Goal: Task Accomplishment & Management: Use online tool/utility

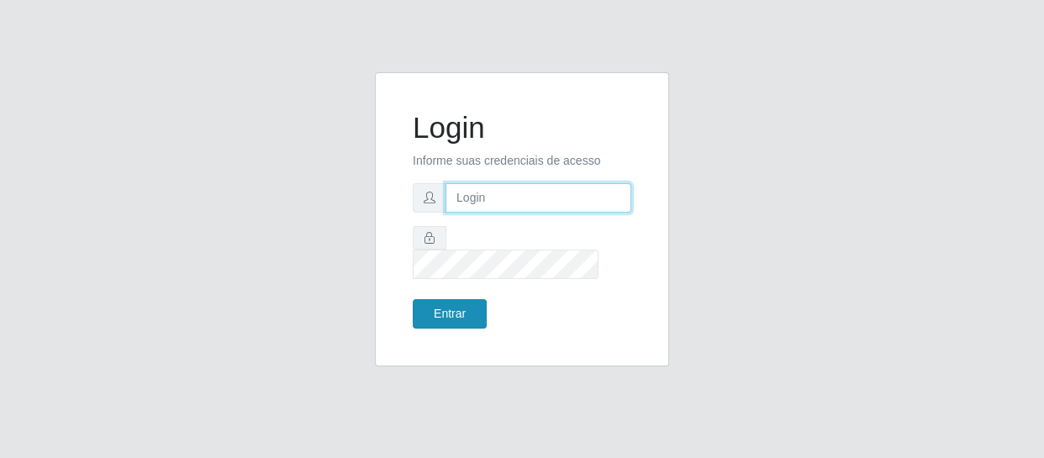
type input "[EMAIL_ADDRESS][DOMAIN_NAME]"
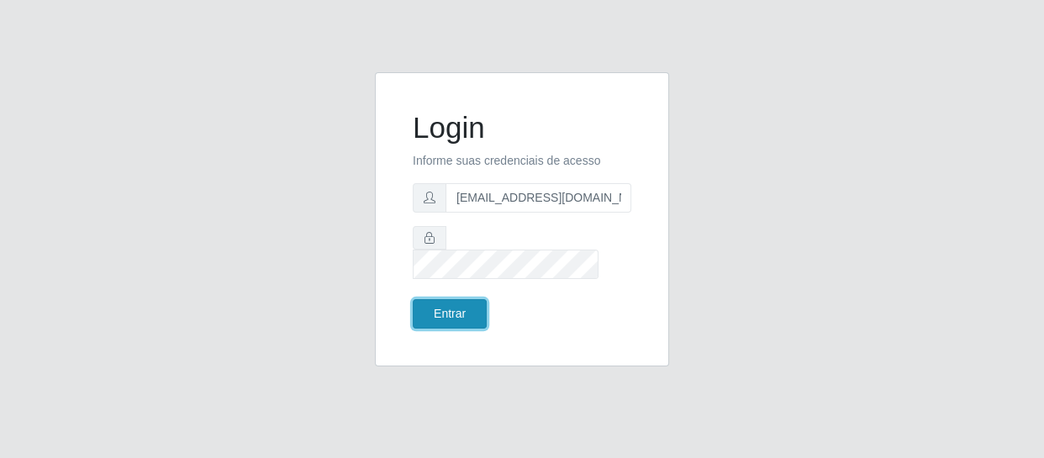
click at [446, 299] on button "Entrar" at bounding box center [450, 313] width 74 height 29
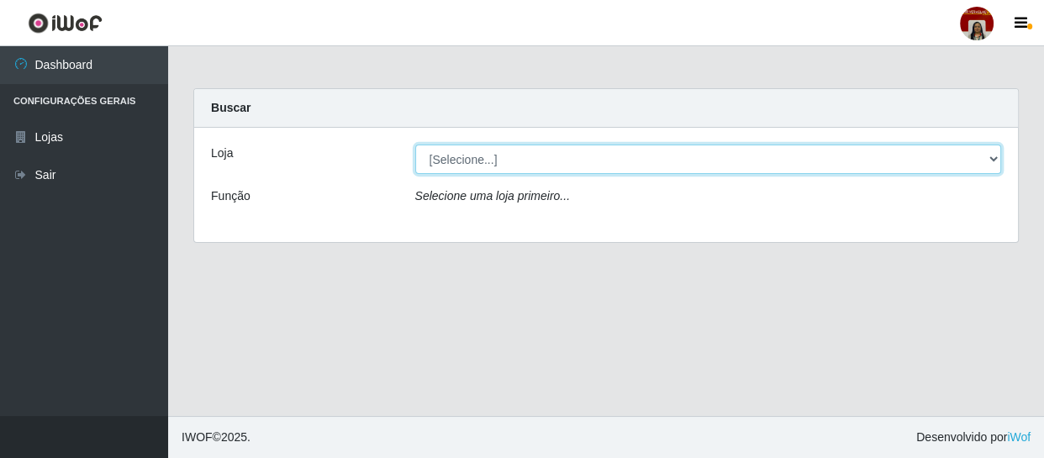
click at [598, 161] on select "[Selecione...] Mar Vermelho - Loja 04" at bounding box center [708, 159] width 587 height 29
select select "251"
click at [415, 145] on select "[Selecione...] Mar Vermelho - Loja 04" at bounding box center [708, 159] width 587 height 29
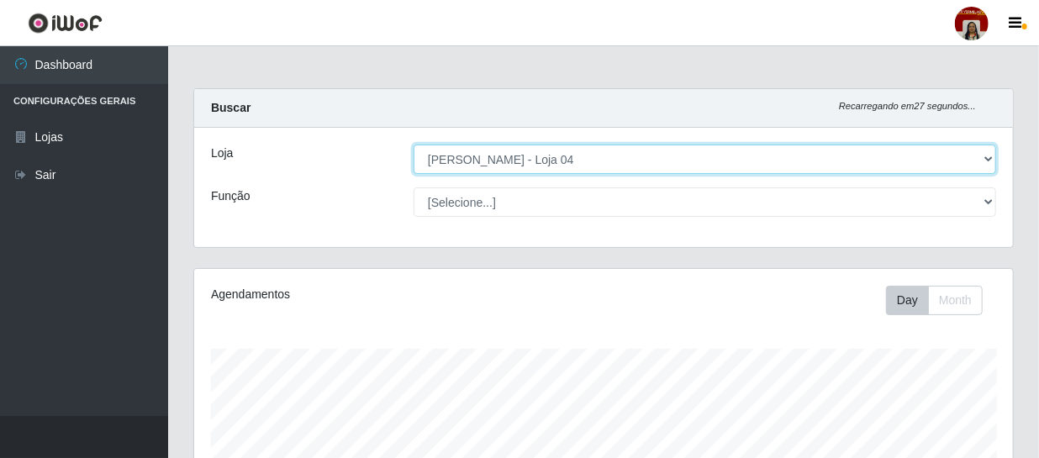
scroll to position [349, 819]
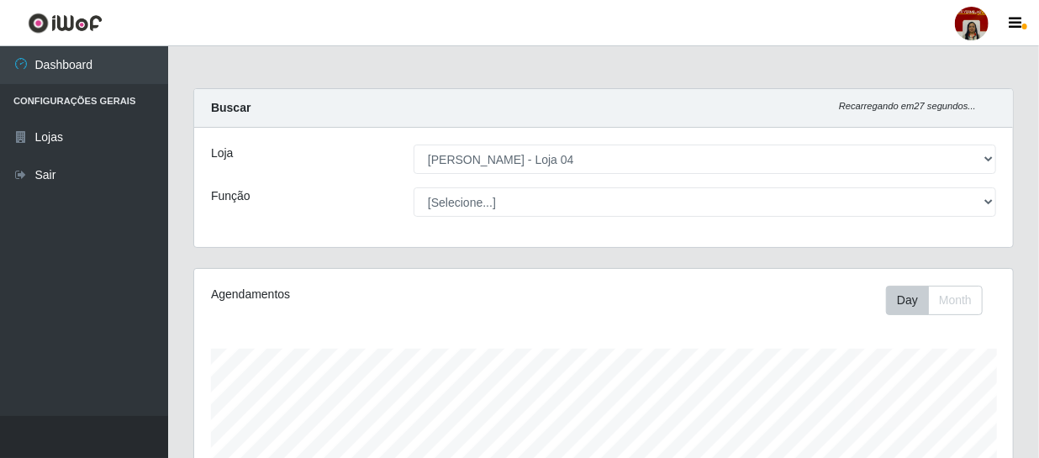
click at [528, 185] on div "Loja [Selecione...] Mar Vermelho - Loja 04 Função [Selecione...] ASG ASG + ASG …" at bounding box center [603, 187] width 819 height 119
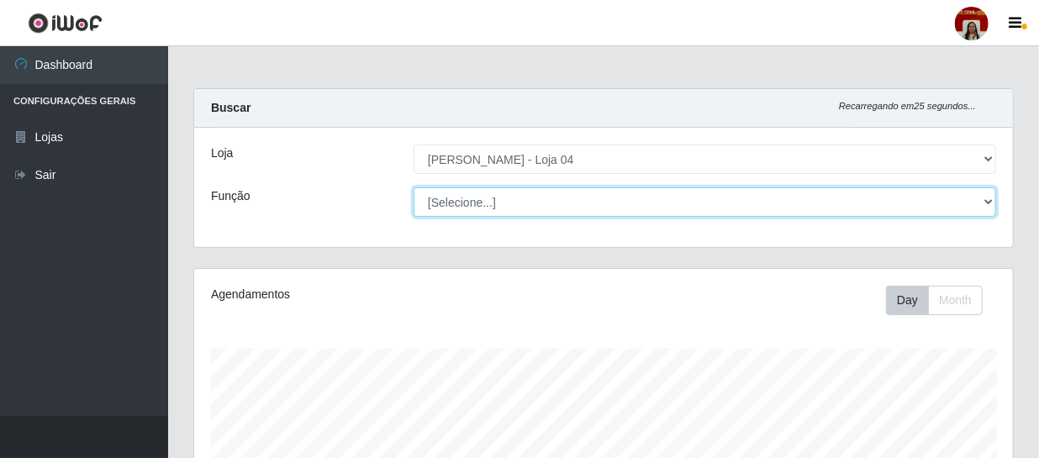
click at [512, 204] on select "[Selecione...] ASG ASG + ASG ++ Auxiliar de Depósito Auxiliar de Depósito + Aux…" at bounding box center [705, 201] width 583 height 29
click at [502, 195] on select "[Selecione...] ASG ASG + ASG ++ Auxiliar de Depósito Auxiliar de Depósito + Aux…" at bounding box center [705, 201] width 583 height 29
click at [414, 187] on select "[Selecione...] ASG ASG + ASG ++ Auxiliar de Depósito Auxiliar de Depósito + Aux…" at bounding box center [705, 201] width 583 height 29
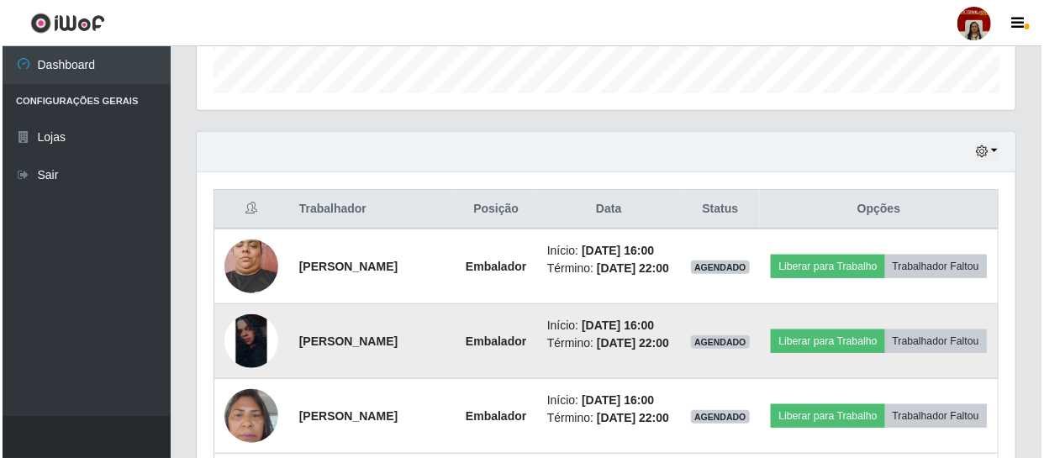
scroll to position [535, 0]
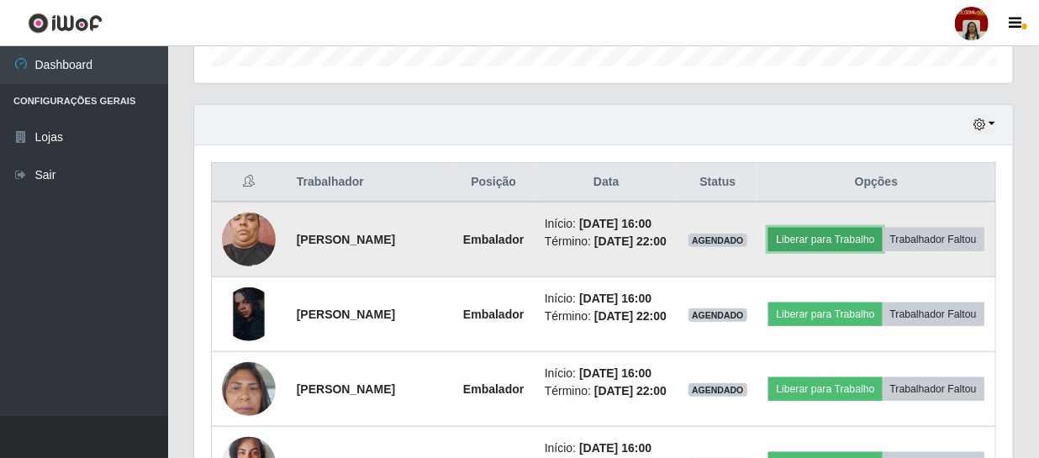
click at [874, 239] on button "Liberar para Trabalho" at bounding box center [824, 240] width 113 height 24
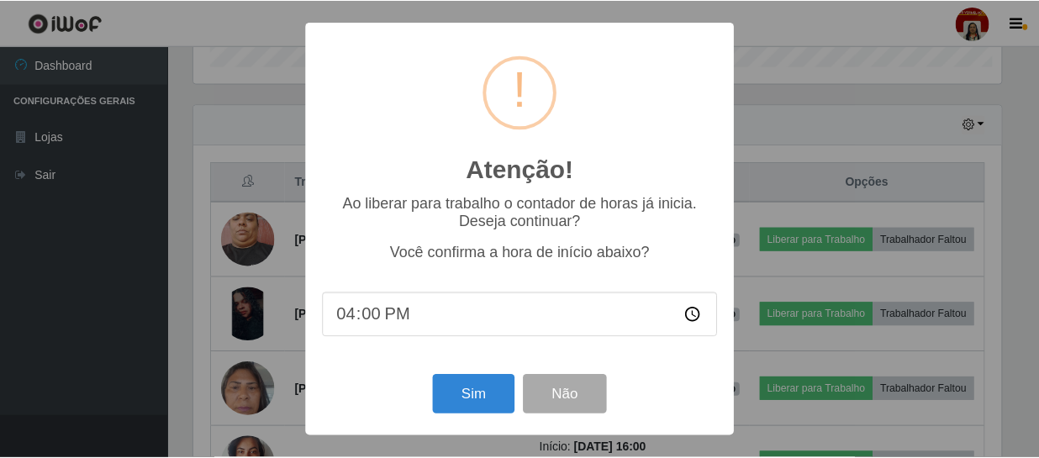
scroll to position [349, 811]
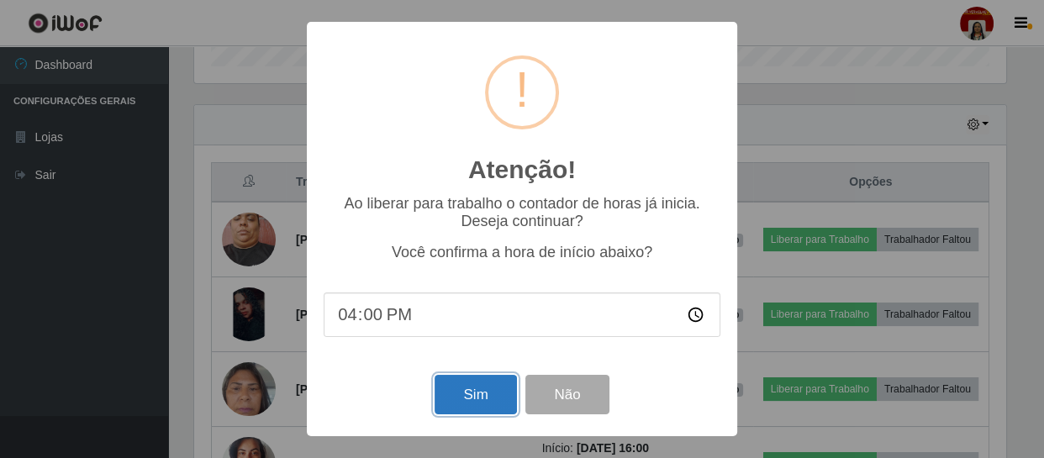
click at [472, 398] on button "Sim" at bounding box center [476, 395] width 82 height 40
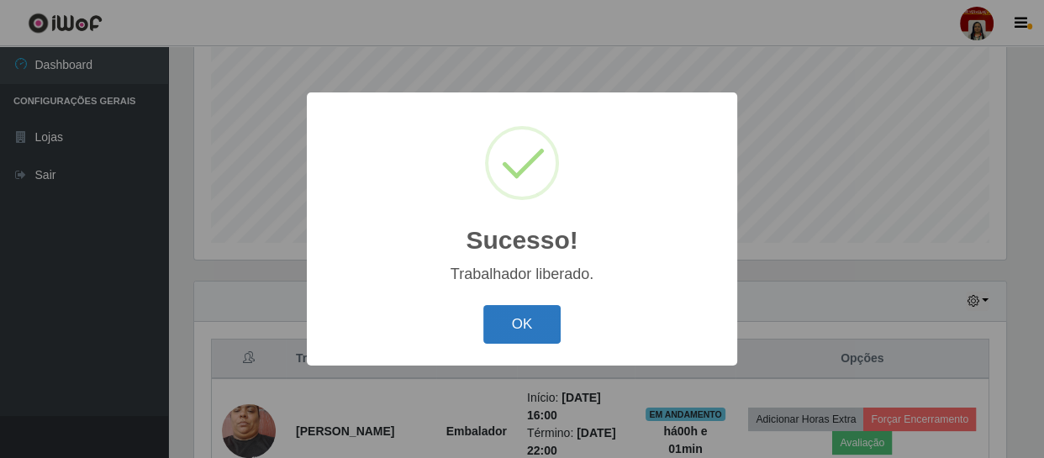
click at [505, 319] on button "OK" at bounding box center [522, 325] width 78 height 40
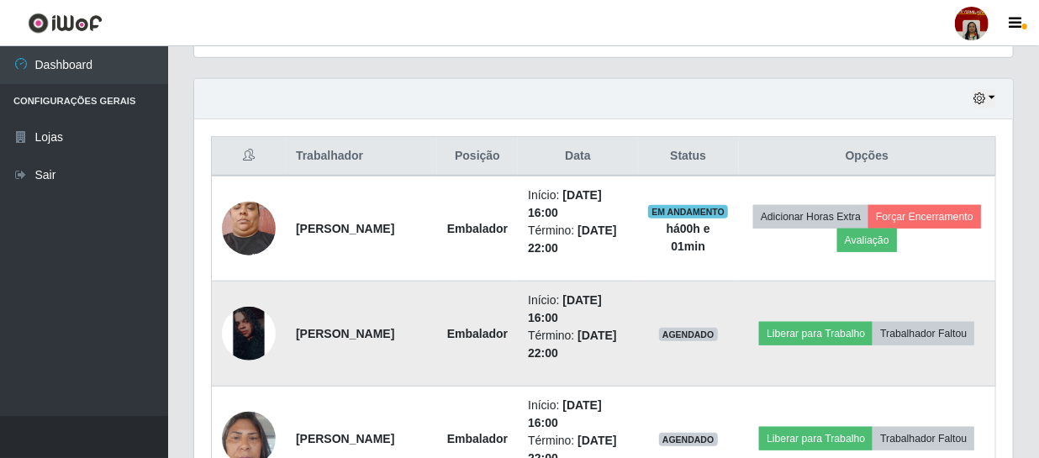
scroll to position [588, 0]
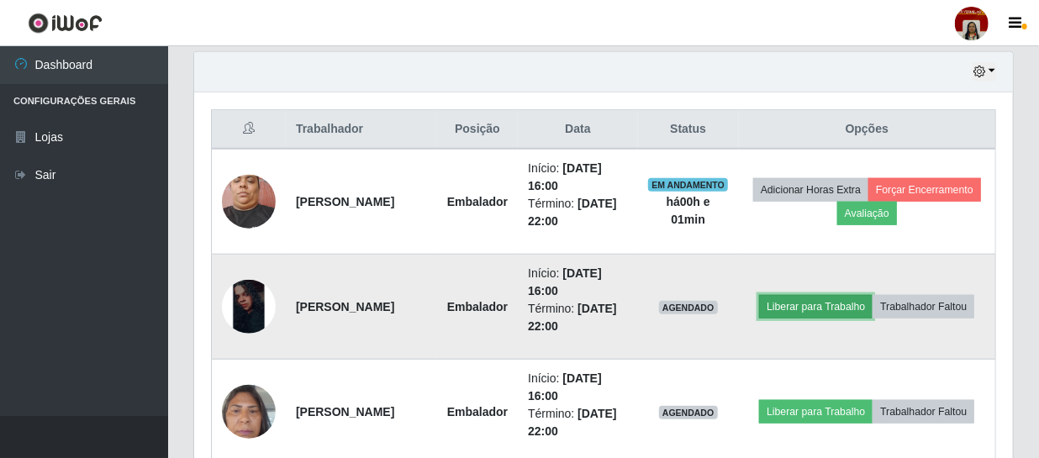
click at [873, 295] on button "Liberar para Trabalho" at bounding box center [815, 307] width 113 height 24
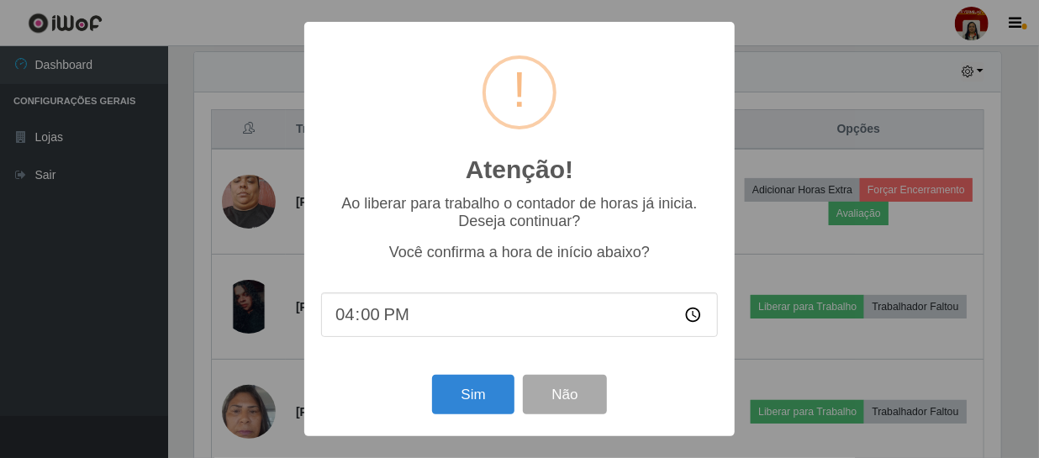
scroll to position [349, 811]
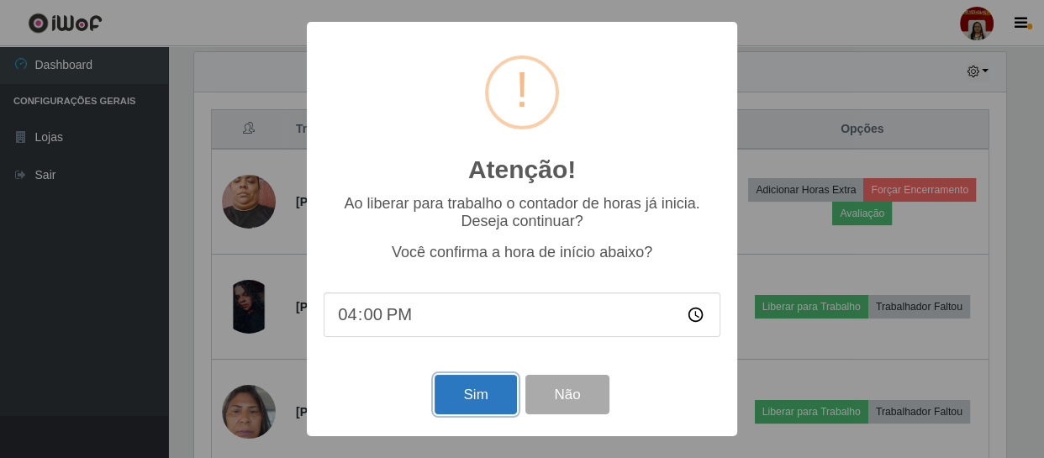
click at [476, 390] on button "Sim" at bounding box center [476, 395] width 82 height 40
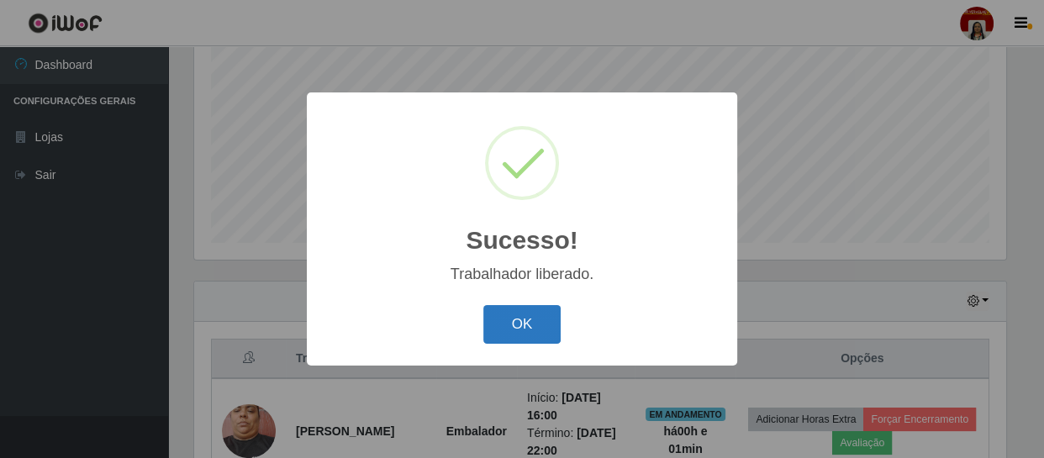
click at [521, 320] on button "OK" at bounding box center [522, 325] width 78 height 40
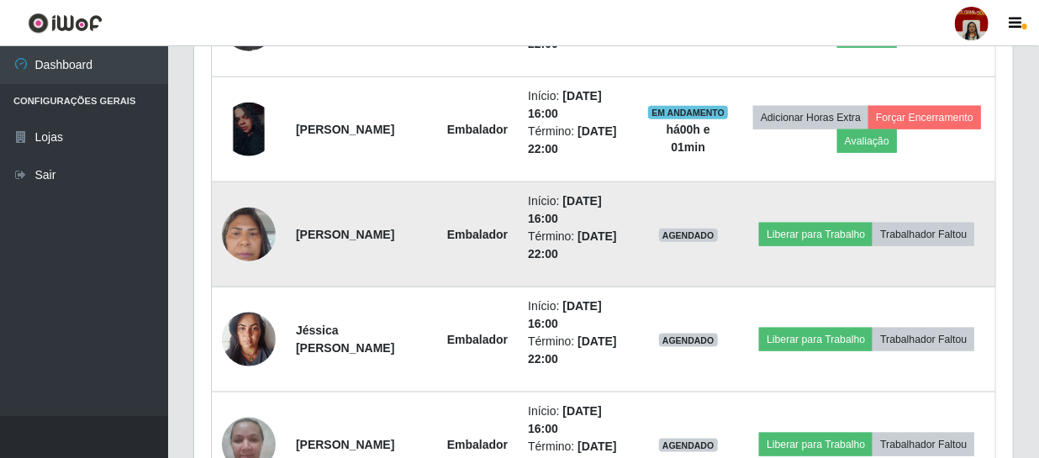
scroll to position [740, 0]
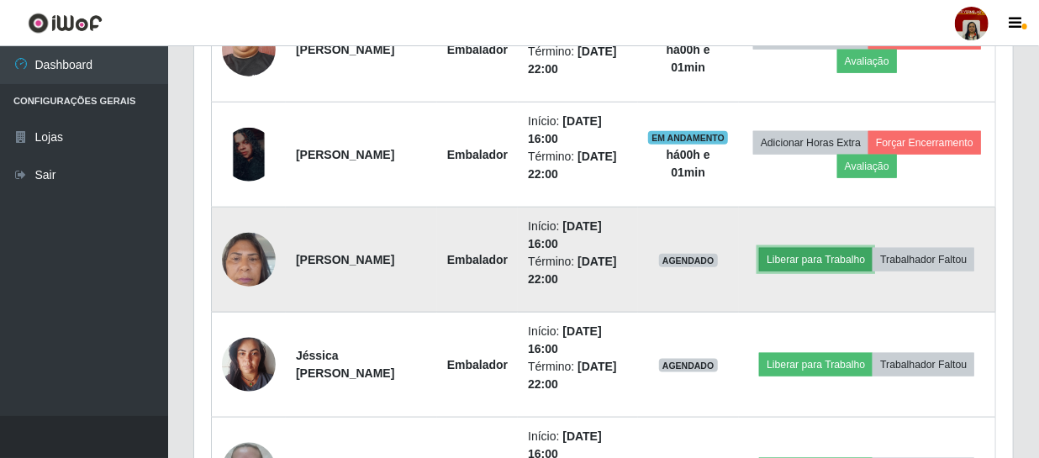
click at [840, 252] on button "Liberar para Trabalho" at bounding box center [815, 260] width 113 height 24
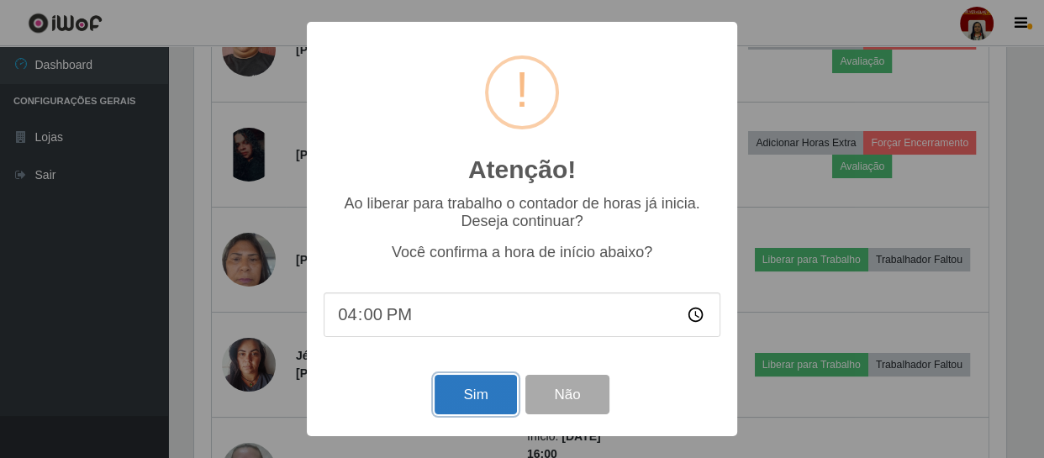
click at [484, 386] on button "Sim" at bounding box center [476, 395] width 82 height 40
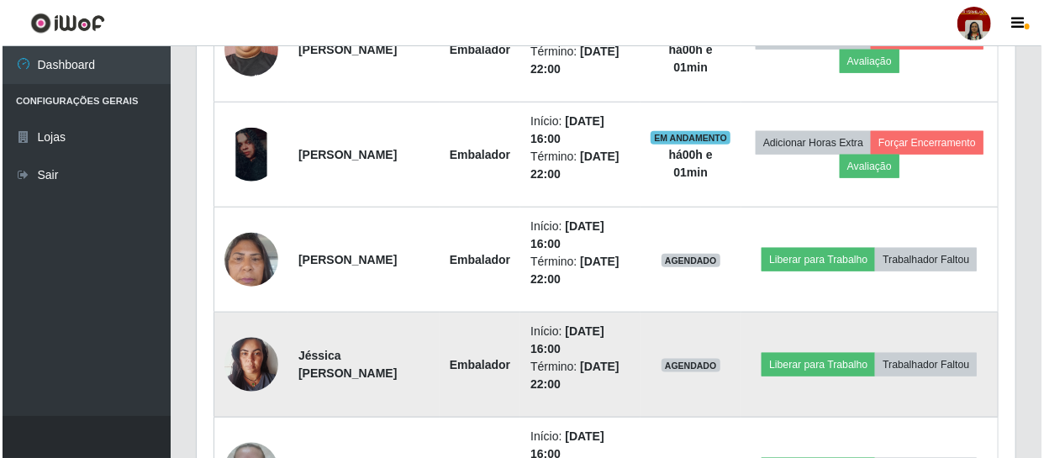
scroll to position [0, 0]
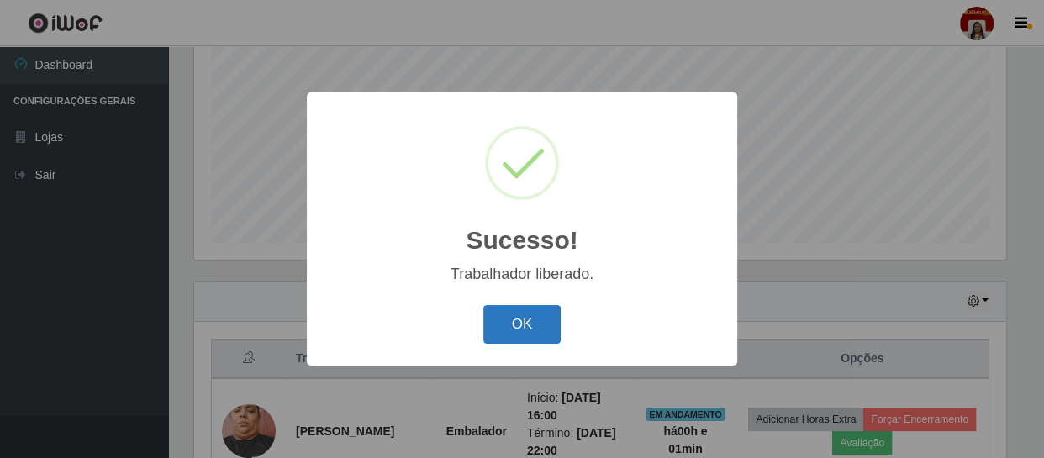
click at [534, 332] on button "OK" at bounding box center [522, 325] width 78 height 40
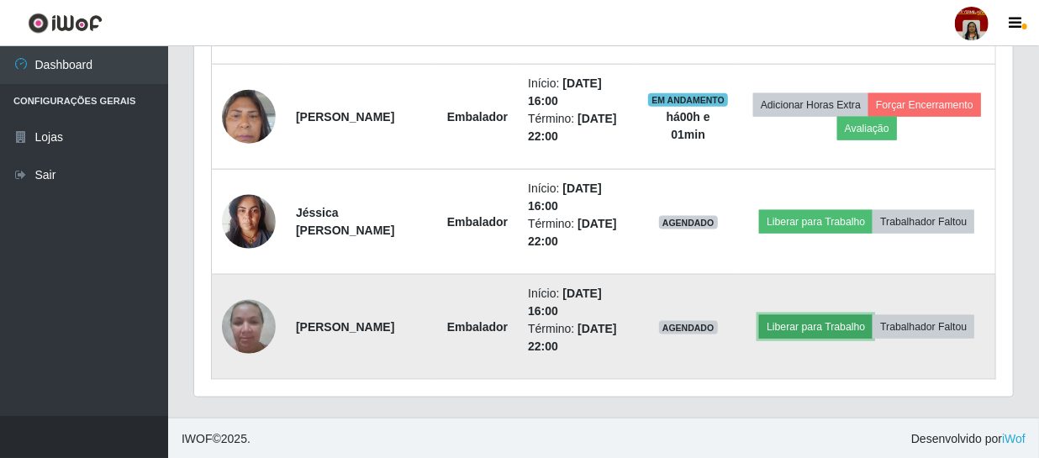
click at [872, 315] on button "Liberar para Trabalho" at bounding box center [815, 327] width 113 height 24
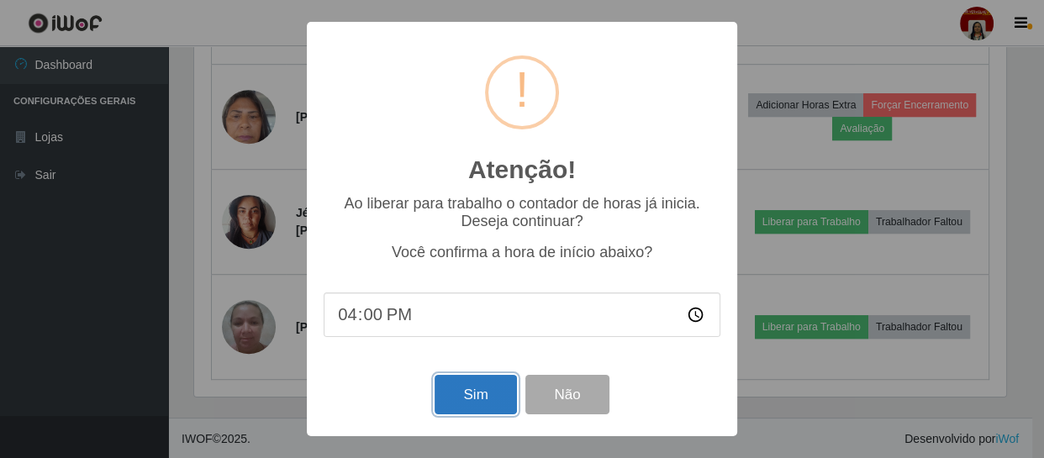
click at [491, 403] on button "Sim" at bounding box center [476, 395] width 82 height 40
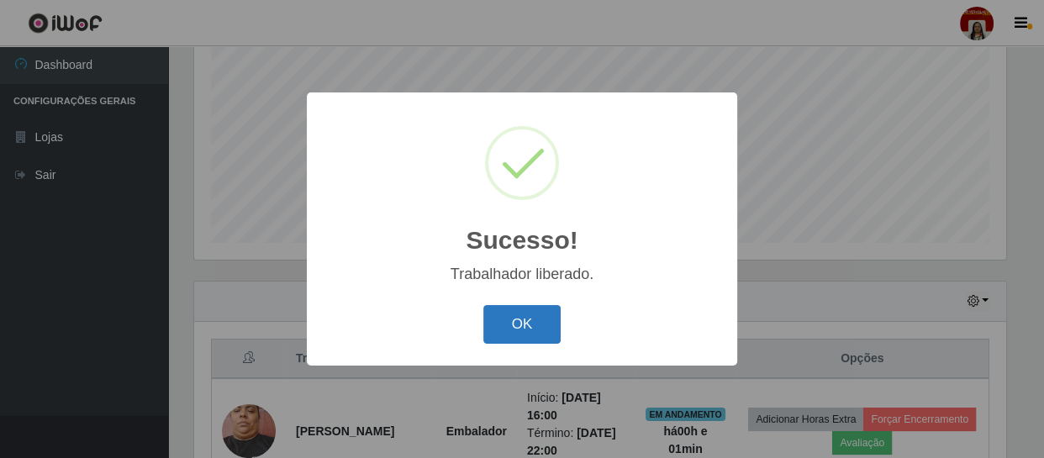
click at [534, 336] on button "OK" at bounding box center [522, 325] width 78 height 40
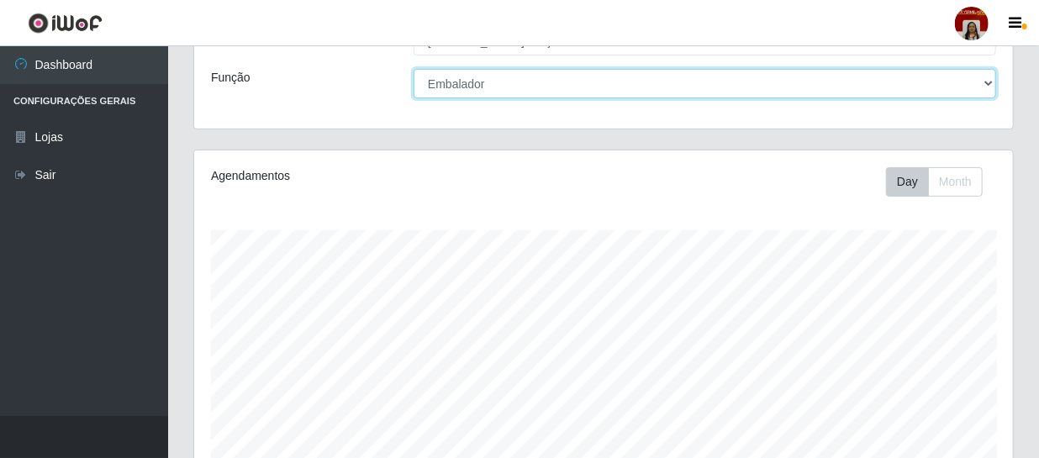
click at [498, 82] on select "[Selecione...] ASG ASG + ASG ++ Auxiliar de Depósito Auxiliar de Depósito + Aux…" at bounding box center [705, 83] width 583 height 29
click at [414, 69] on select "[Selecione...] ASG ASG + ASG ++ Auxiliar de Depósito Auxiliar de Depósito + Aux…" at bounding box center [705, 83] width 583 height 29
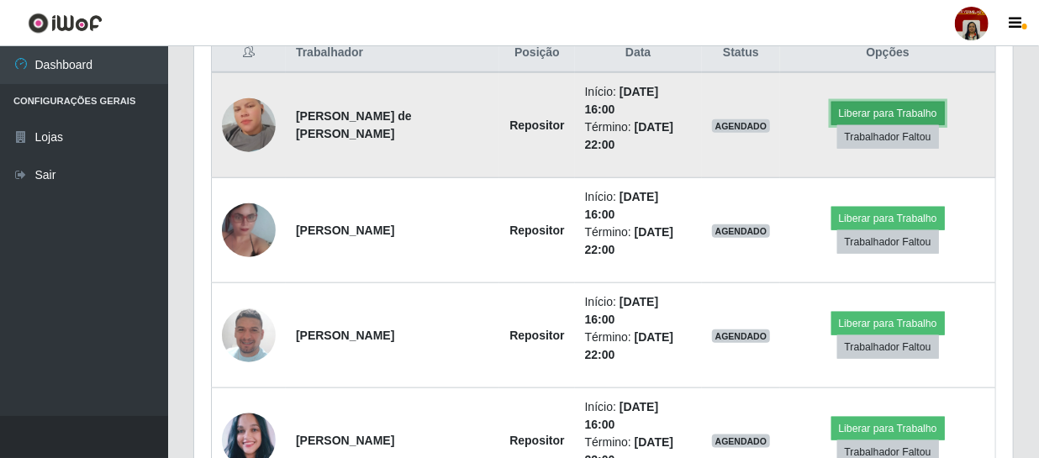
click at [870, 103] on button "Liberar para Trabalho" at bounding box center [887, 114] width 113 height 24
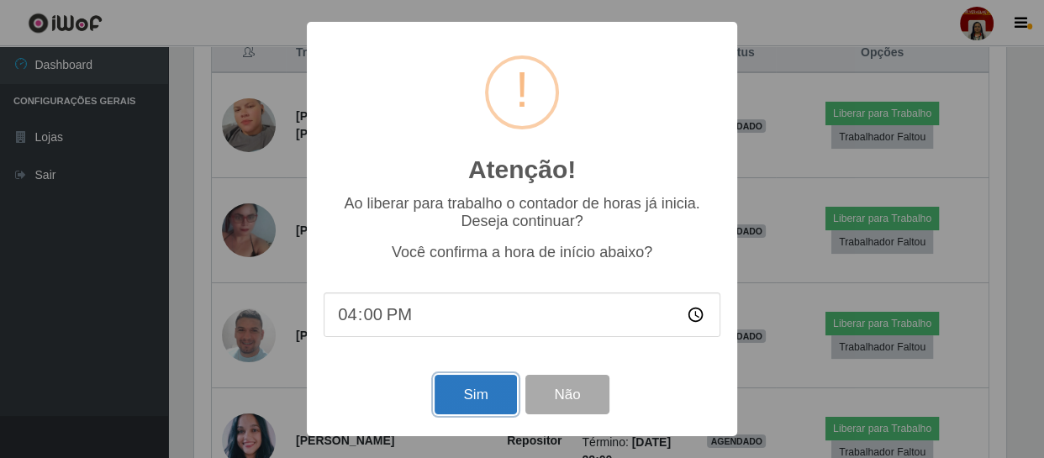
drag, startPoint x: 453, startPoint y: 392, endPoint x: 442, endPoint y: 374, distance: 20.8
click at [454, 388] on button "Sim" at bounding box center [476, 395] width 82 height 40
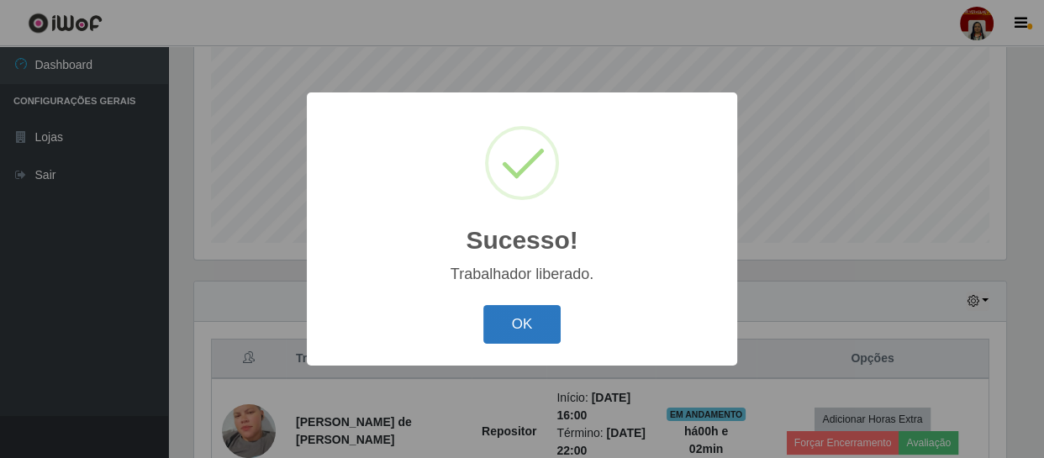
click at [503, 323] on button "OK" at bounding box center [522, 325] width 78 height 40
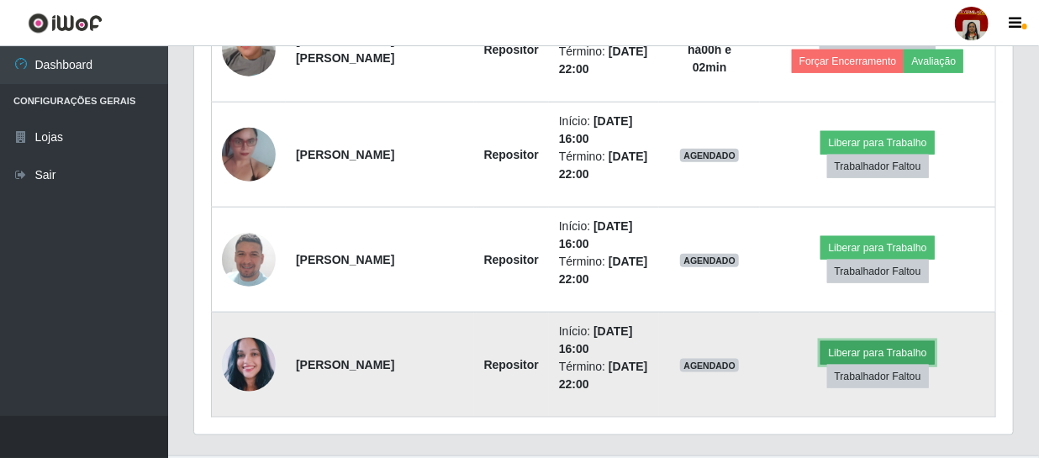
click at [820, 361] on button "Liberar para Trabalho" at bounding box center [876, 353] width 113 height 24
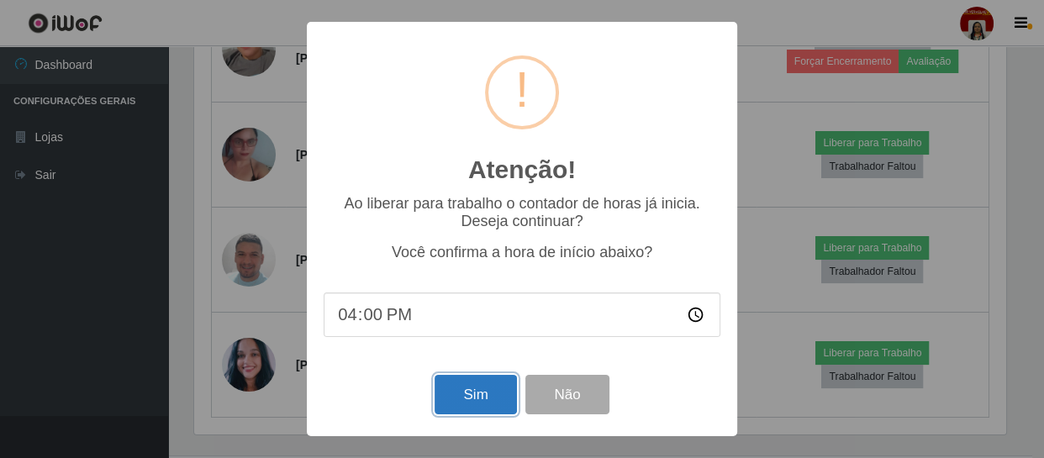
click at [488, 398] on button "Sim" at bounding box center [476, 395] width 82 height 40
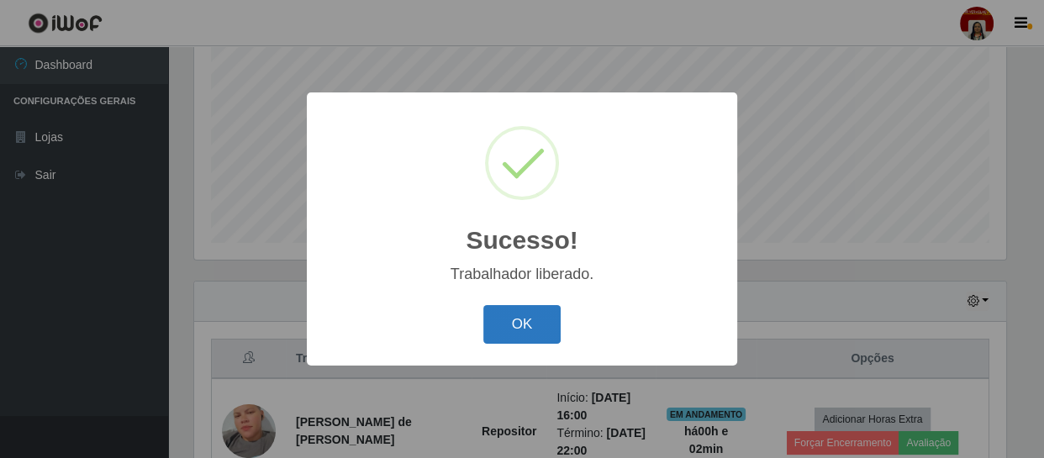
click at [533, 328] on button "OK" at bounding box center [522, 325] width 78 height 40
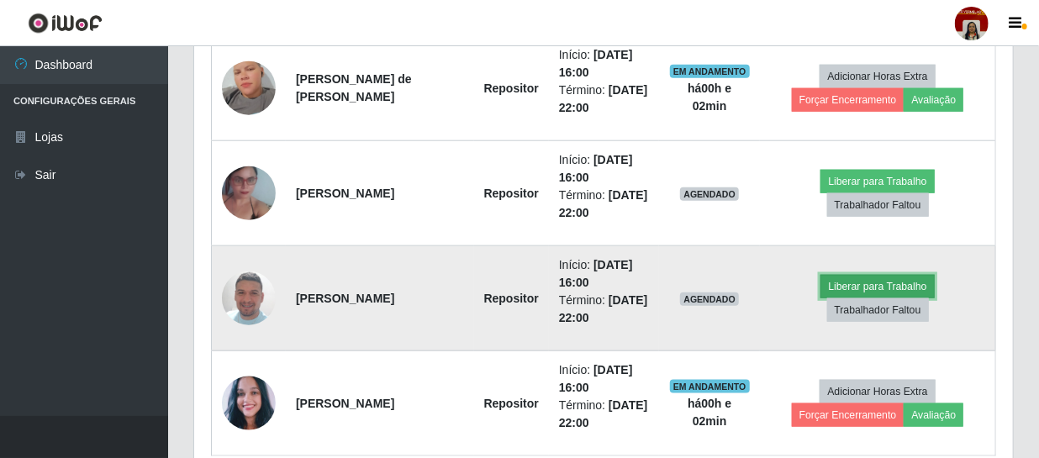
click at [830, 298] on button "Liberar para Trabalho" at bounding box center [876, 287] width 113 height 24
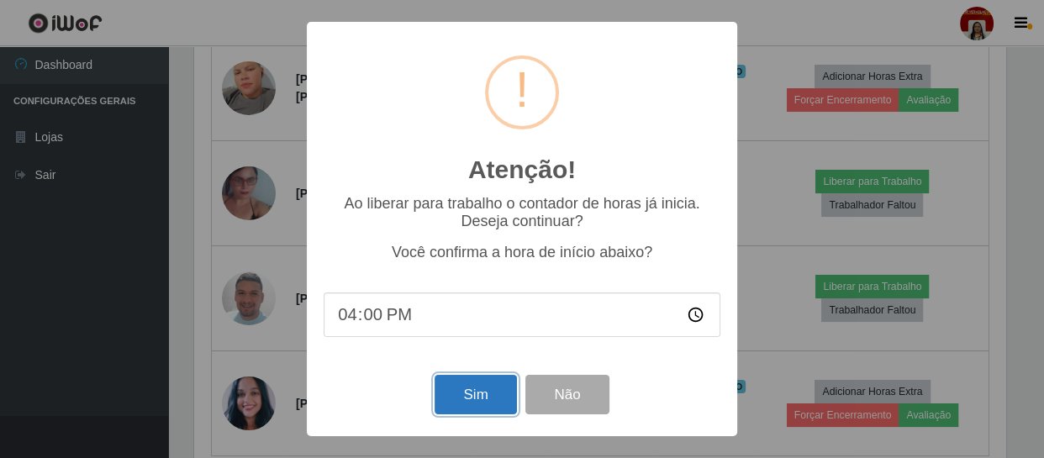
click at [470, 385] on button "Sim" at bounding box center [476, 395] width 82 height 40
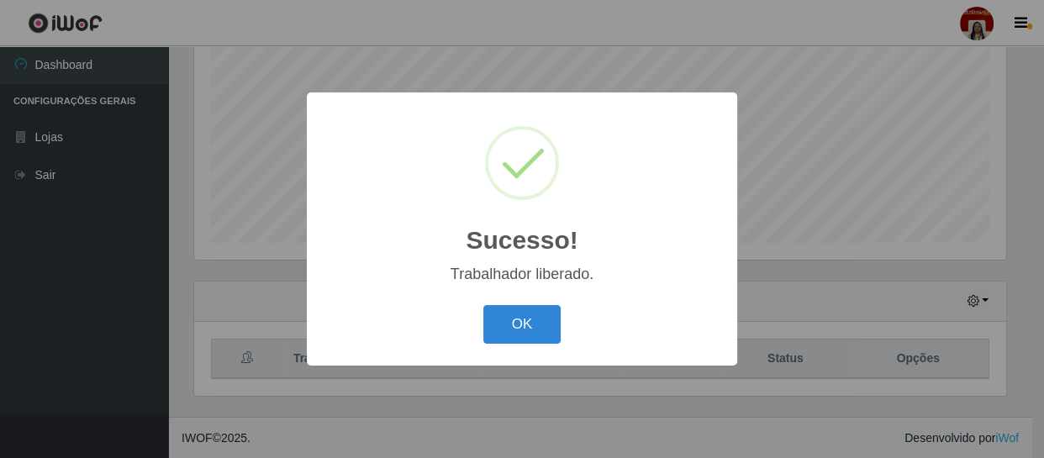
click at [526, 334] on button "OK" at bounding box center [522, 325] width 78 height 40
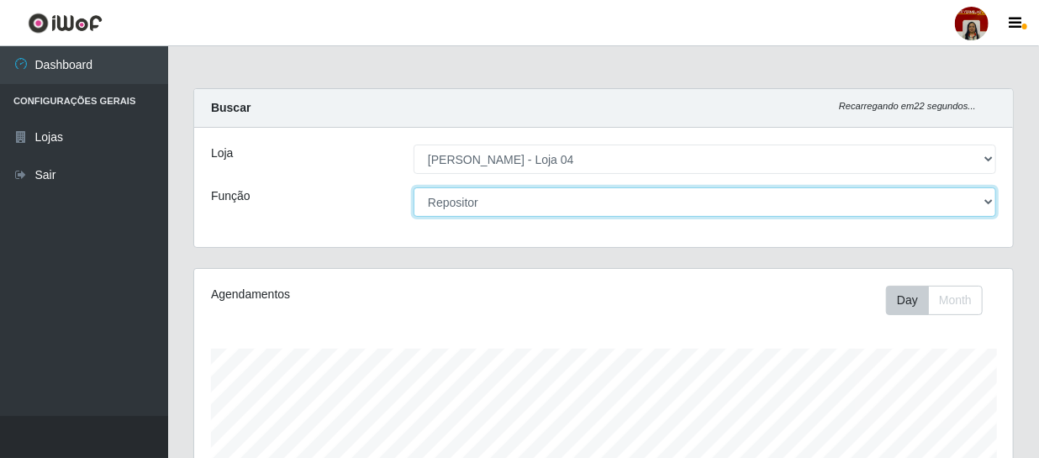
click at [454, 204] on select "[Selecione...] ASG ASG + ASG ++ Auxiliar de Depósito Auxiliar de Depósito + Aux…" at bounding box center [705, 201] width 583 height 29
click at [414, 187] on select "[Selecione...] ASG ASG + ASG ++ Auxiliar de Depósito Auxiliar de Depósito + Aux…" at bounding box center [705, 201] width 583 height 29
click at [537, 208] on select "[Selecione...] ASG ASG + ASG ++ Auxiliar de Depósito Auxiliar de Depósito + Aux…" at bounding box center [705, 201] width 583 height 29
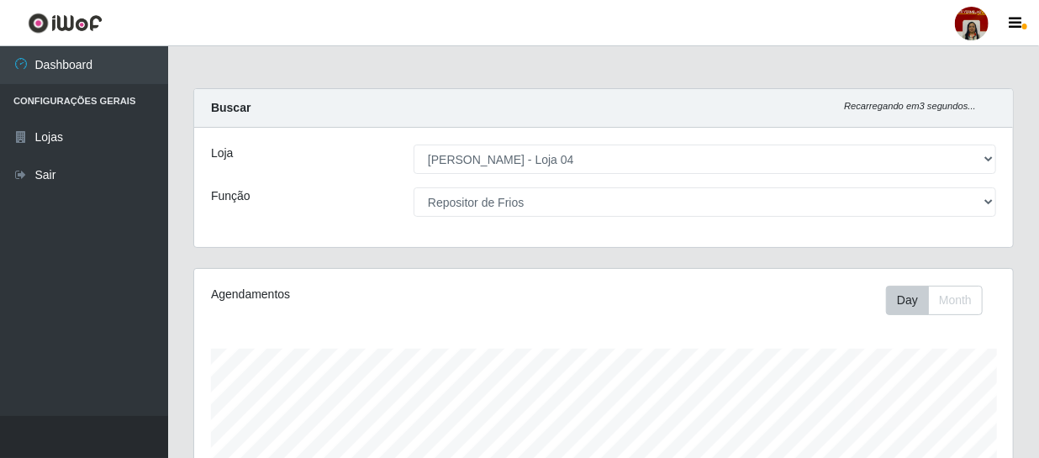
drag, startPoint x: 160, startPoint y: 398, endPoint x: 192, endPoint y: 335, distance: 71.8
click at [160, 398] on ul "Dashboard Configurações Gerais Lojas Sair" at bounding box center [84, 231] width 168 height 370
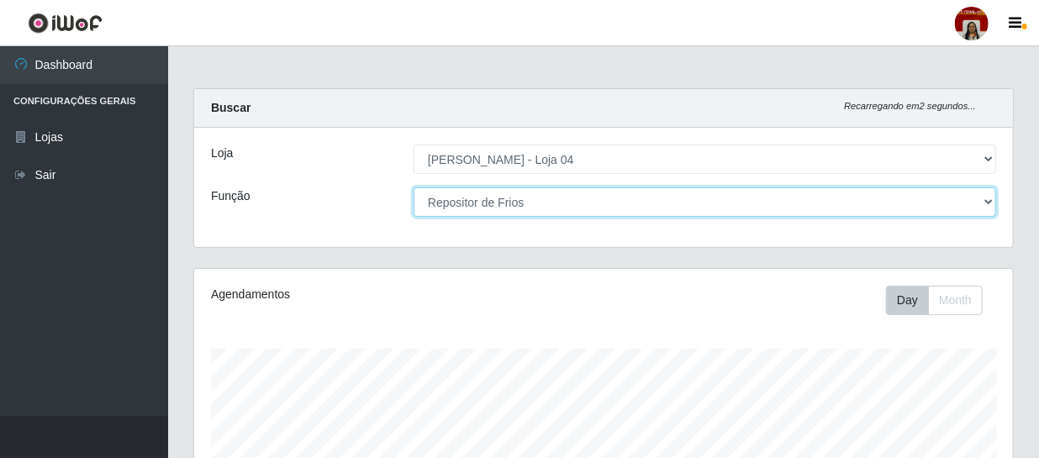
click at [524, 212] on select "[Selecione...] ASG ASG + ASG ++ Auxiliar de Depósito Auxiliar de Depósito + Aux…" at bounding box center [705, 201] width 583 height 29
click at [414, 187] on select "[Selecione...] ASG ASG + ASG ++ Auxiliar de Depósito Auxiliar de Depósito + Aux…" at bounding box center [705, 201] width 583 height 29
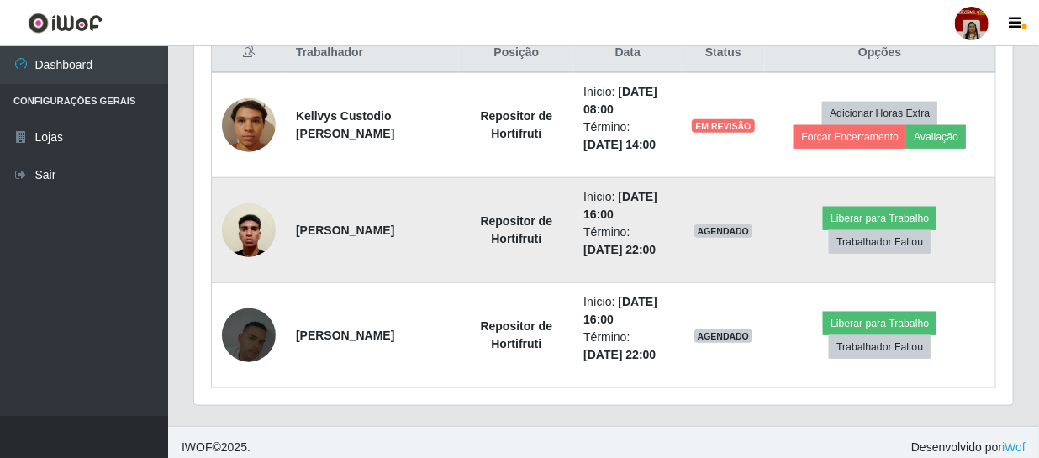
scroll to position [672, 0]
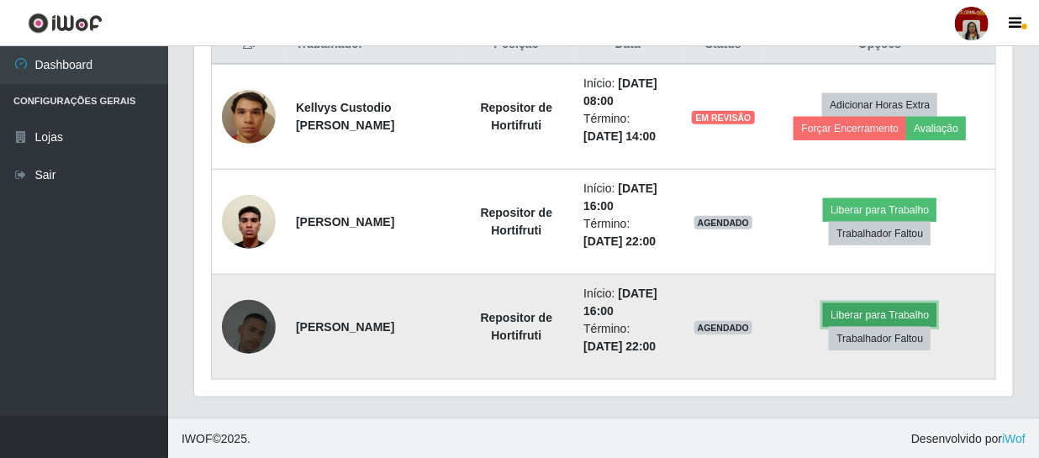
click at [823, 324] on button "Liberar para Trabalho" at bounding box center [879, 315] width 113 height 24
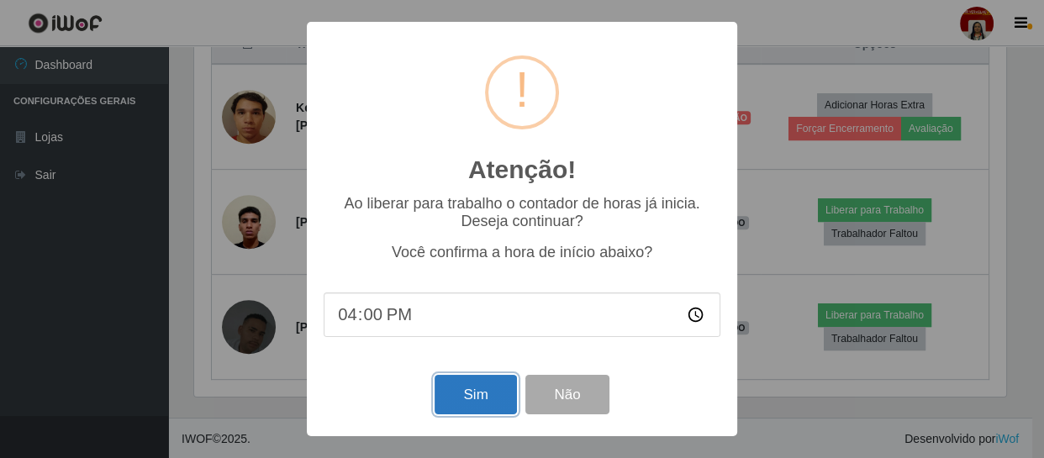
click at [480, 387] on button "Sim" at bounding box center [476, 395] width 82 height 40
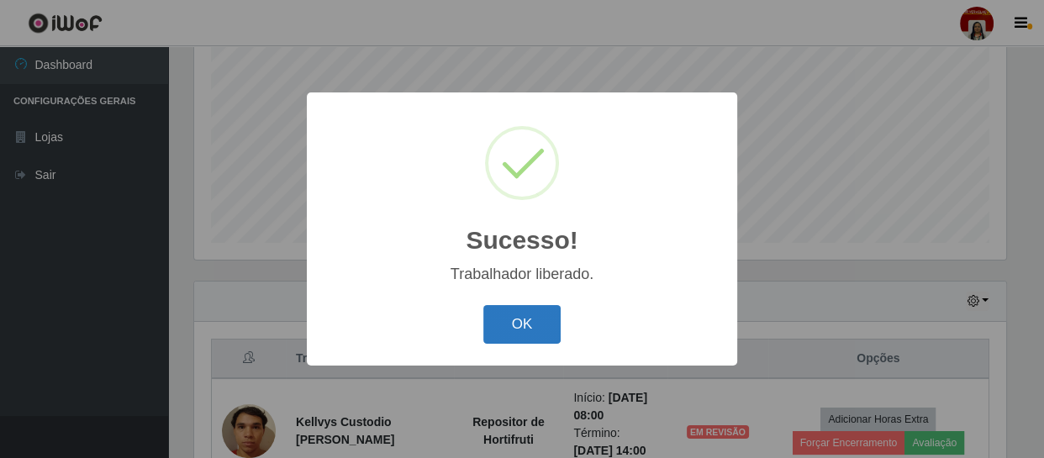
click at [509, 320] on button "OK" at bounding box center [522, 325] width 78 height 40
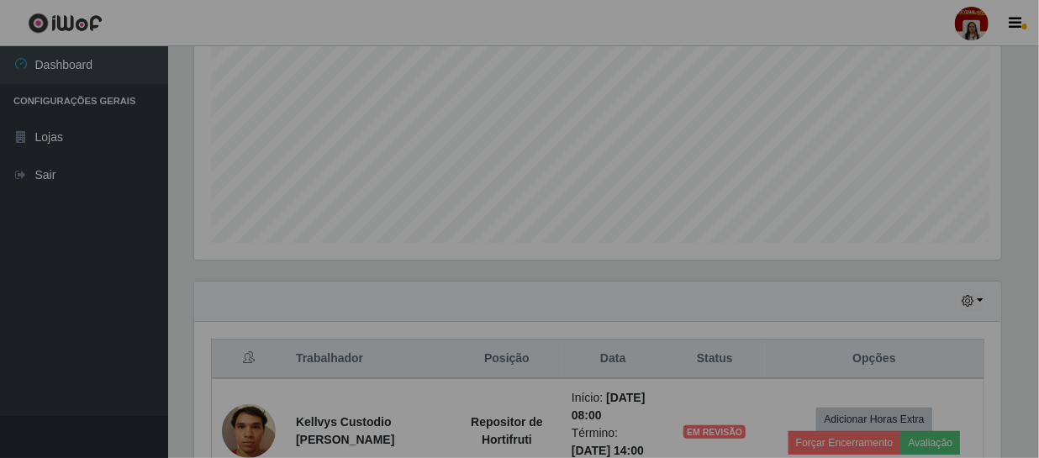
scroll to position [349, 819]
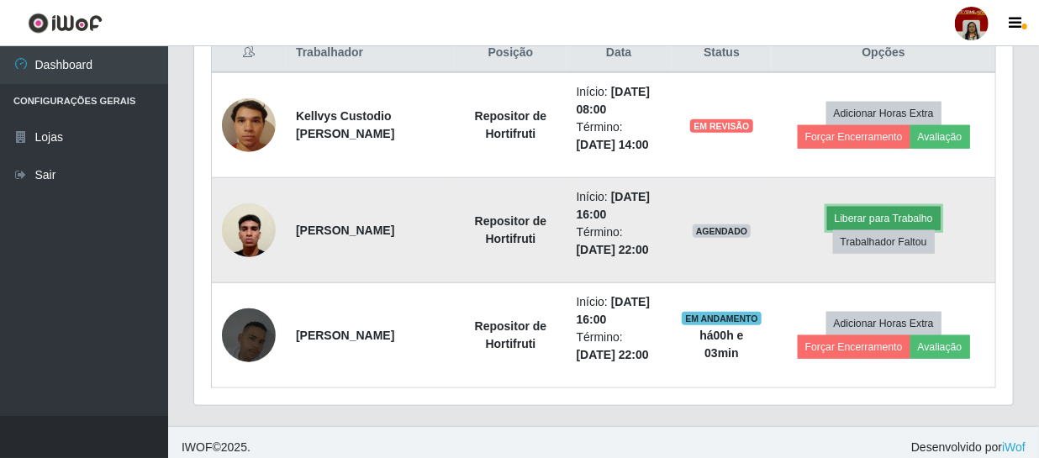
click at [867, 215] on button "Liberar para Trabalho" at bounding box center [883, 219] width 113 height 24
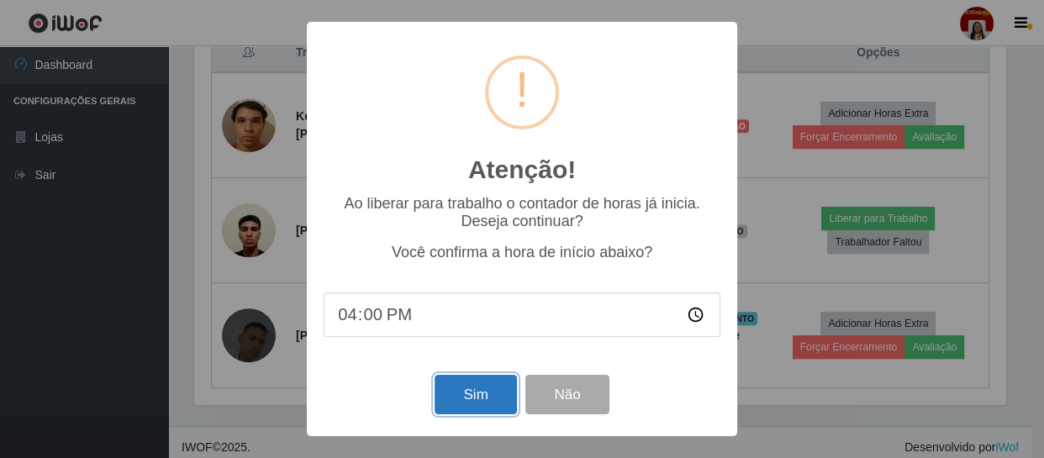
click at [464, 386] on button "Sim" at bounding box center [476, 395] width 82 height 40
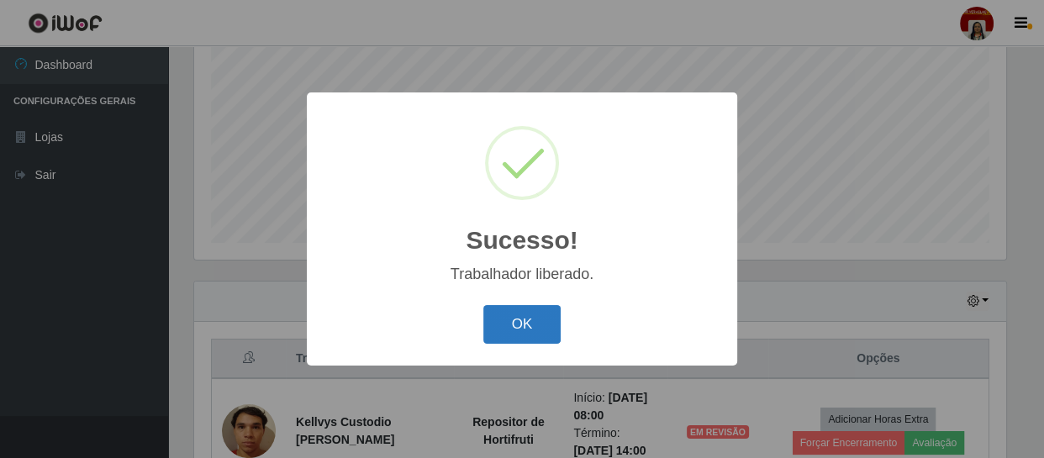
click at [521, 311] on button "OK" at bounding box center [522, 325] width 78 height 40
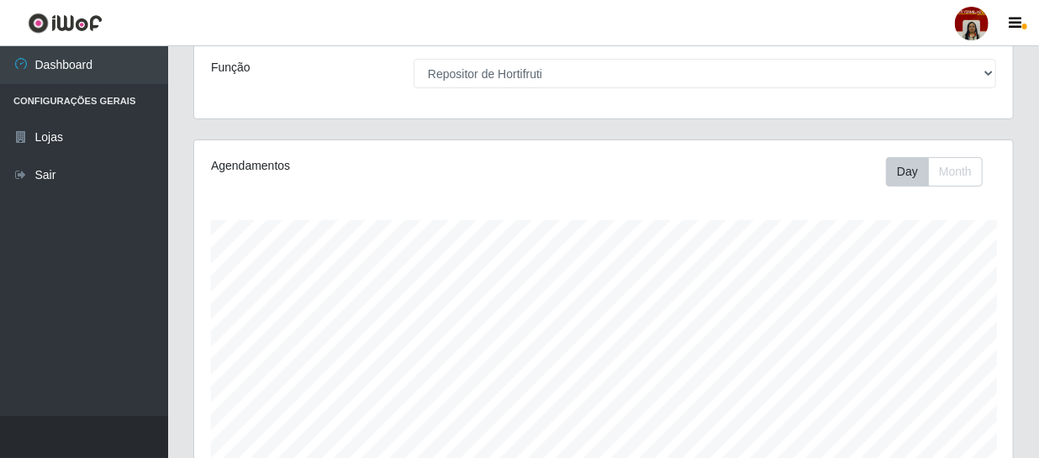
click at [592, 97] on div "Loja [Selecione...] Mar Vermelho - Loja 04 Função [Selecione...] ASG ASG + ASG …" at bounding box center [603, 58] width 819 height 119
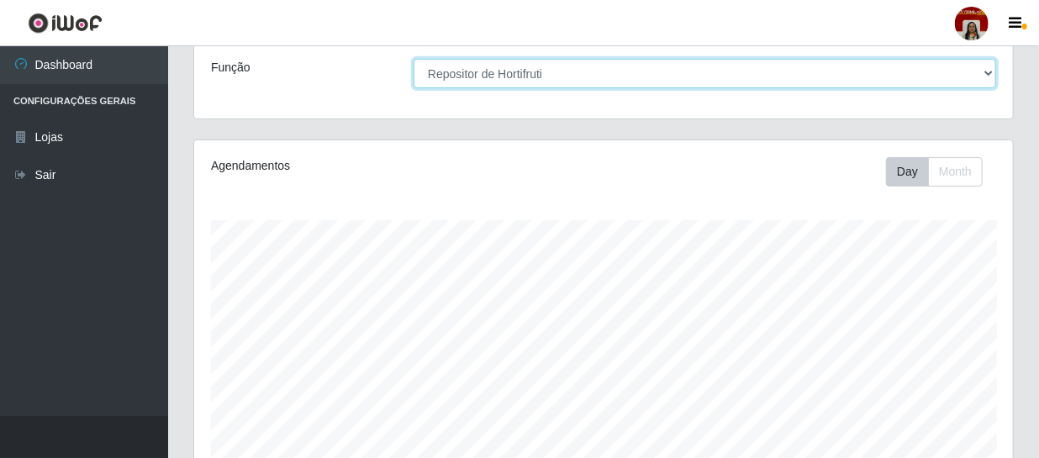
click at [593, 76] on select "[Selecione...] ASG ASG + ASG ++ Auxiliar de Depósito Auxiliar de Depósito + Aux…" at bounding box center [705, 73] width 583 height 29
select select "112"
click at [414, 59] on select "[Selecione...] ASG ASG + ASG ++ Auxiliar de Depósito Auxiliar de Depósito + Aux…" at bounding box center [705, 73] width 583 height 29
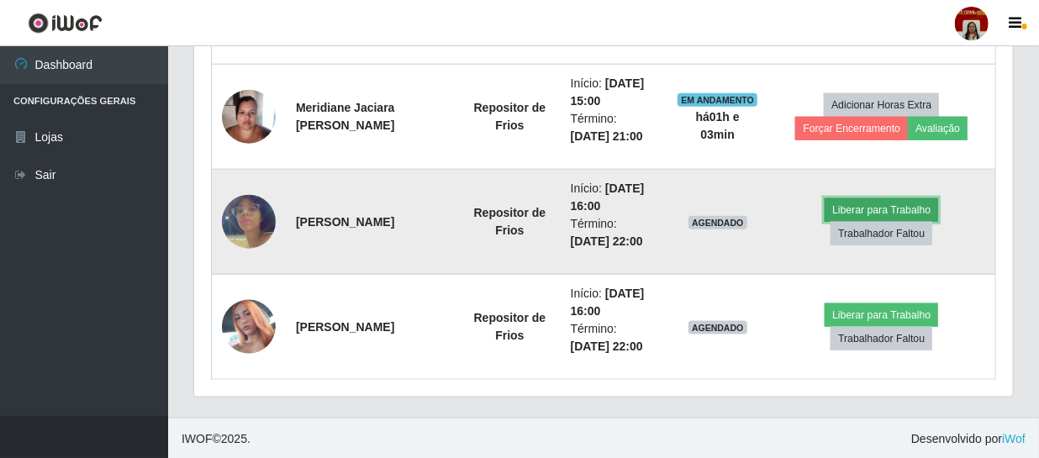
click at [890, 205] on button "Liberar para Trabalho" at bounding box center [881, 210] width 113 height 24
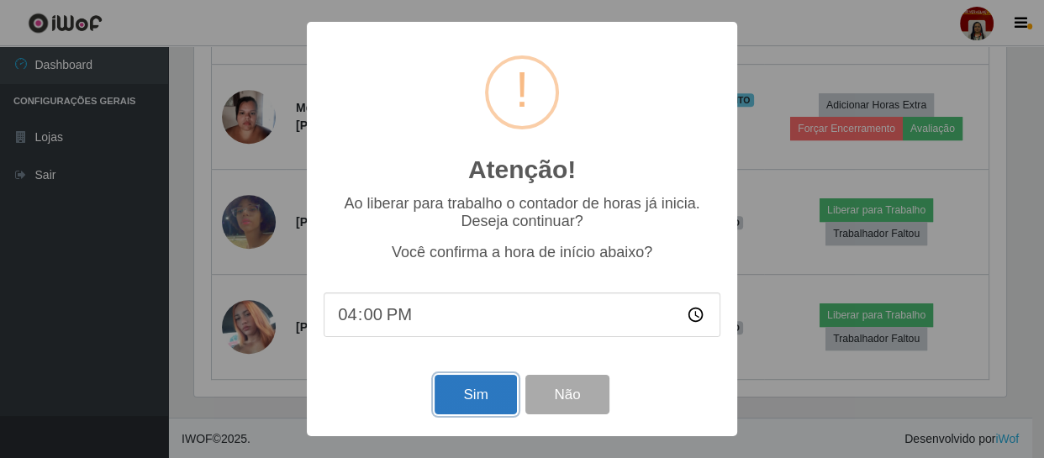
click at [448, 403] on button "Sim" at bounding box center [476, 395] width 82 height 40
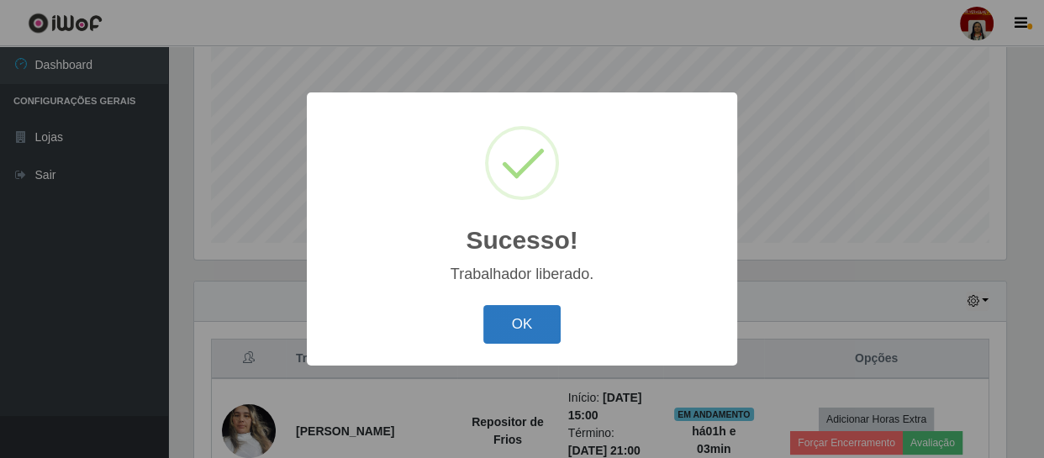
click at [525, 322] on button "OK" at bounding box center [522, 325] width 78 height 40
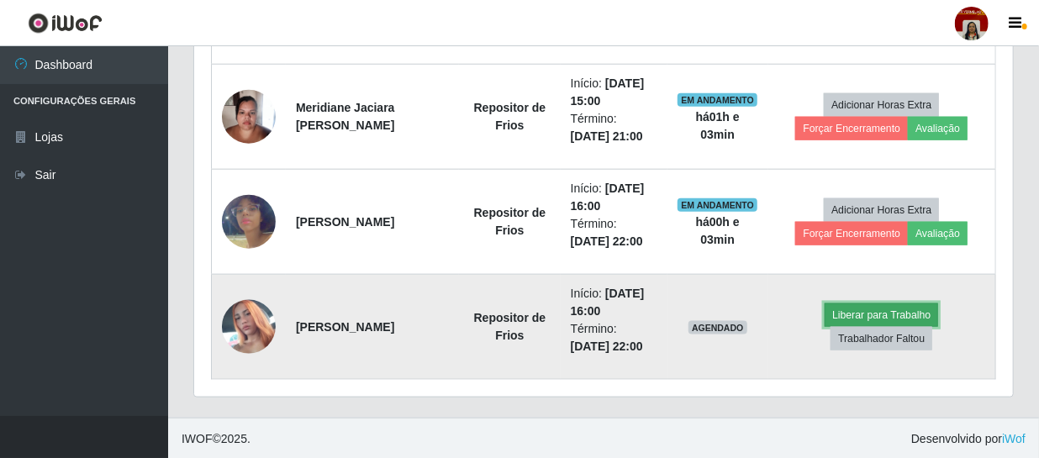
click at [866, 303] on button "Liberar para Trabalho" at bounding box center [881, 315] width 113 height 24
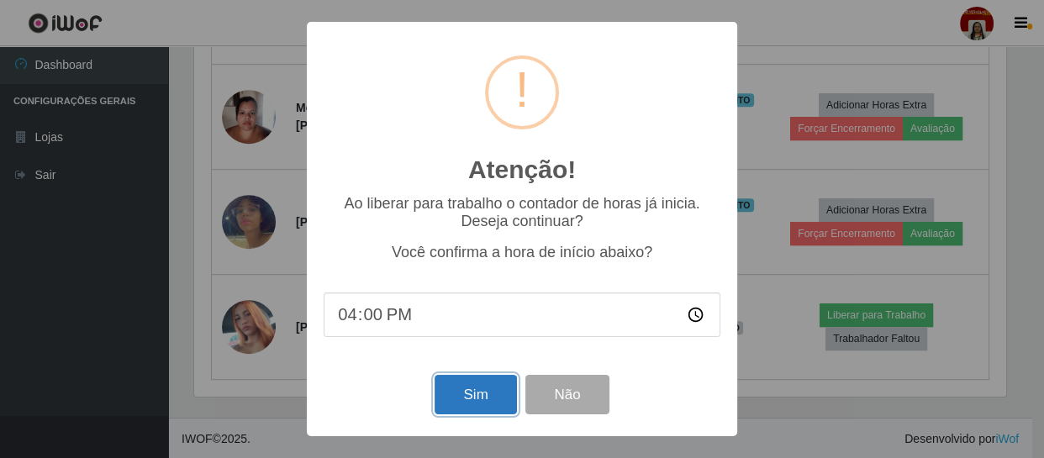
click at [472, 392] on button "Sim" at bounding box center [476, 395] width 82 height 40
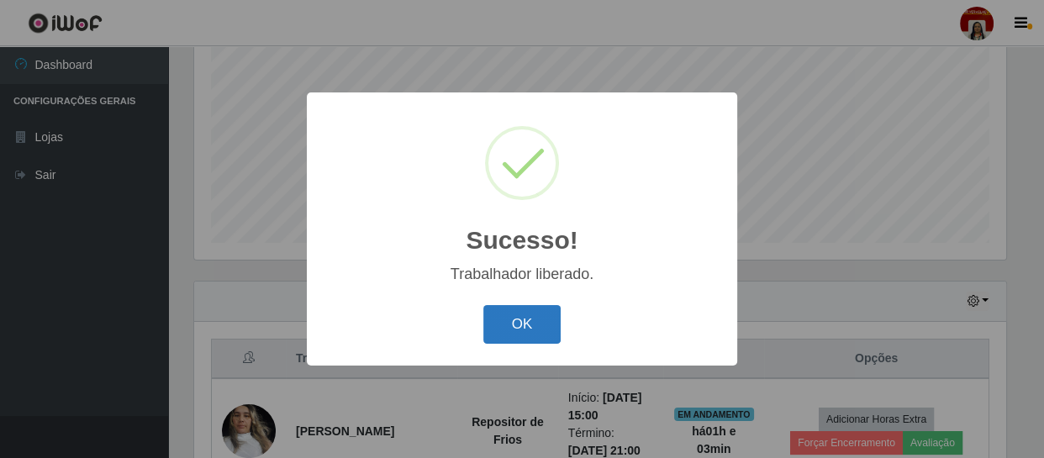
click at [536, 330] on button "OK" at bounding box center [522, 325] width 78 height 40
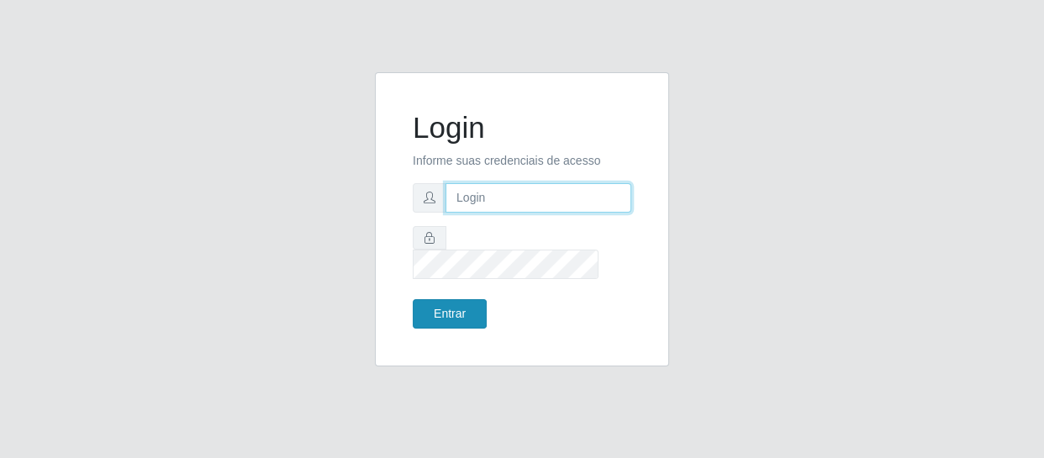
type input "[EMAIL_ADDRESS][DOMAIN_NAME]"
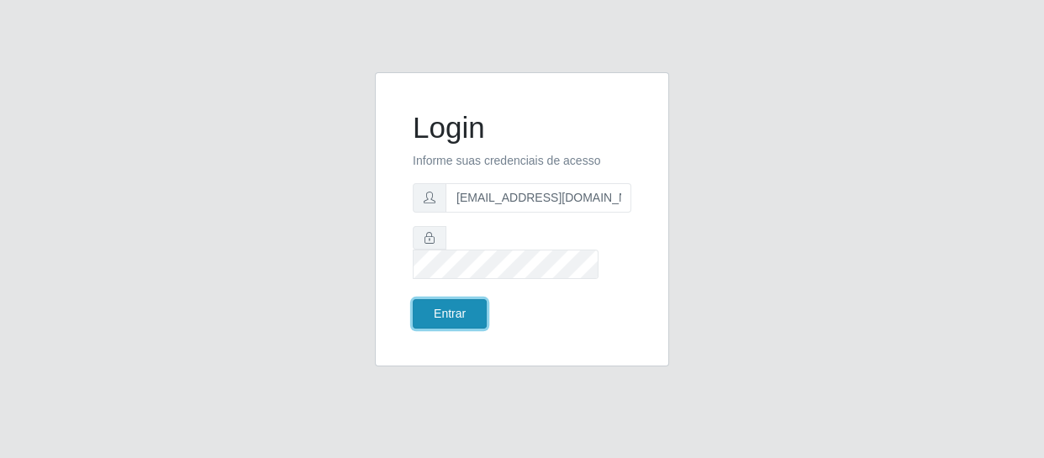
click at [438, 303] on button "Entrar" at bounding box center [450, 313] width 74 height 29
click at [444, 299] on button "Entrar" at bounding box center [450, 313] width 74 height 29
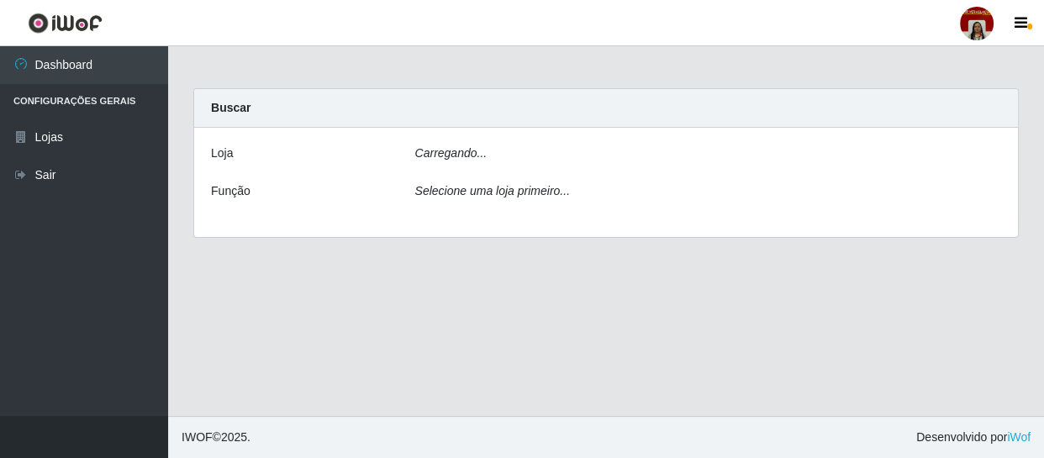
click at [452, 298] on main "Carregando... Buscar [PERSON_NAME]... Função Selecione uma loja primeiro..." at bounding box center [606, 231] width 876 height 370
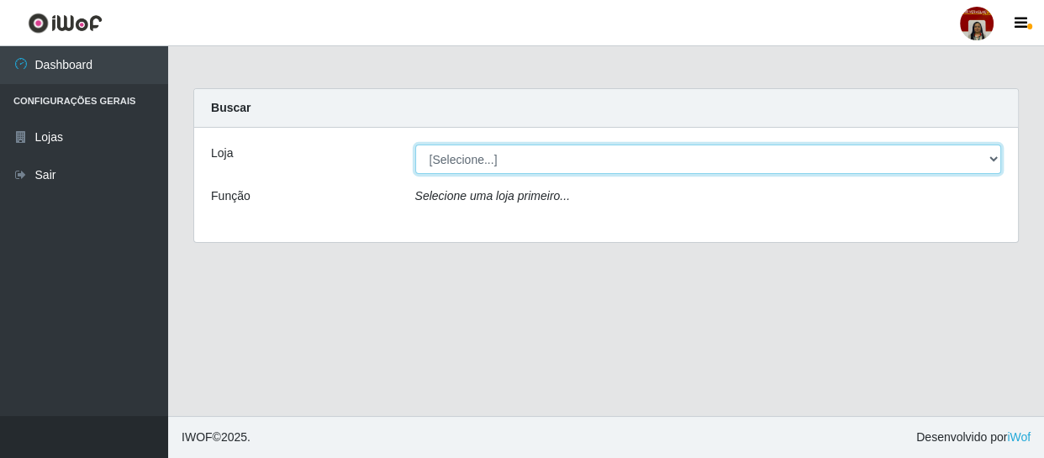
click at [552, 159] on select "[Selecione...] Mar Vermelho - Loja 04" at bounding box center [708, 159] width 587 height 29
select select "251"
click at [415, 145] on select "[Selecione...] Mar Vermelho - Loja 04" at bounding box center [708, 159] width 587 height 29
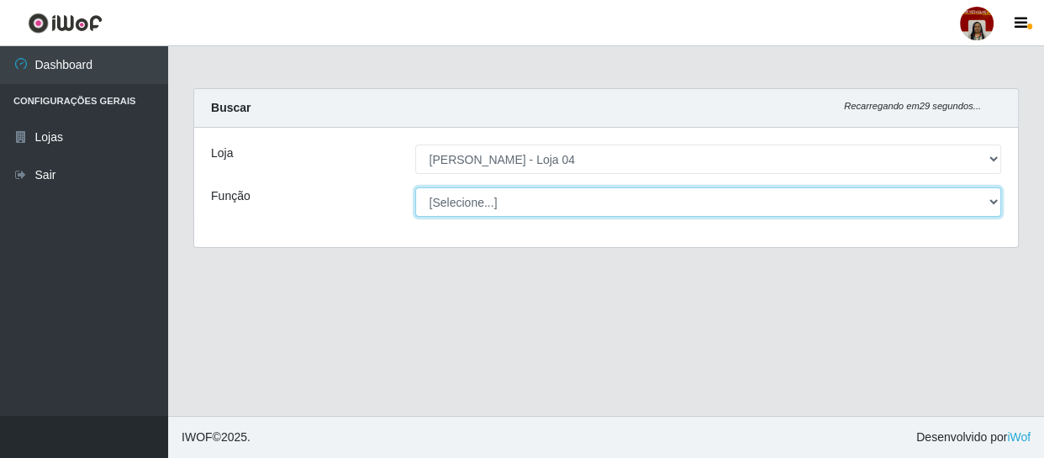
drag, startPoint x: 550, startPoint y: 201, endPoint x: 541, endPoint y: 192, distance: 11.9
click at [541, 192] on select "[Selecione...] ASG ASG + ASG ++ Auxiliar de Depósito Auxiliar de Depósito + Aux…" at bounding box center [708, 201] width 587 height 29
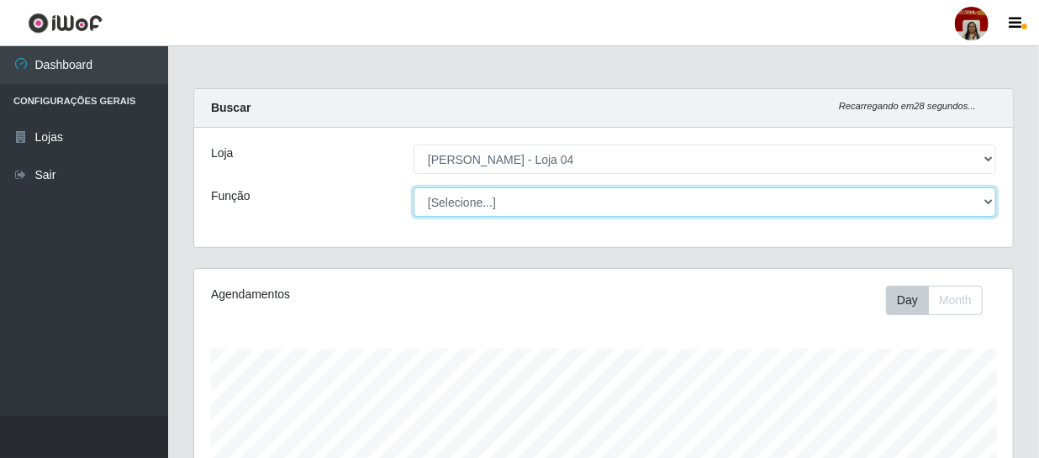
scroll to position [349, 819]
select select "22"
click at [414, 187] on select "[Selecione...] ASG ASG + ASG ++ Auxiliar de Depósito Auxiliar de Depósito + Aux…" at bounding box center [705, 201] width 583 height 29
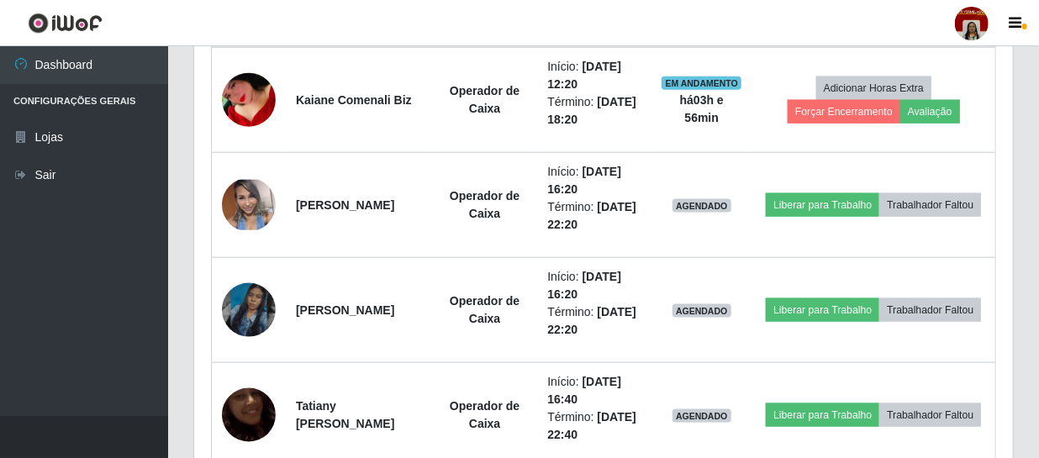
scroll to position [916, 0]
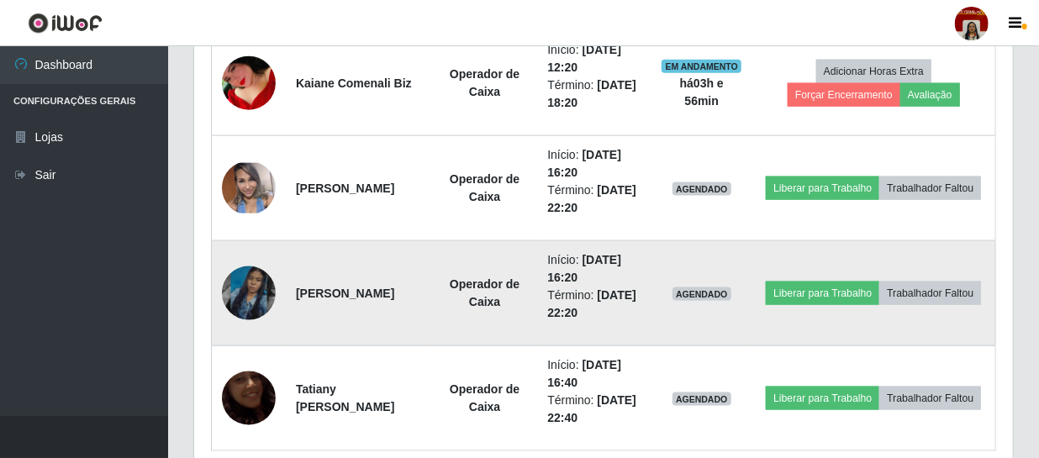
click at [235, 293] on img at bounding box center [249, 293] width 54 height 96
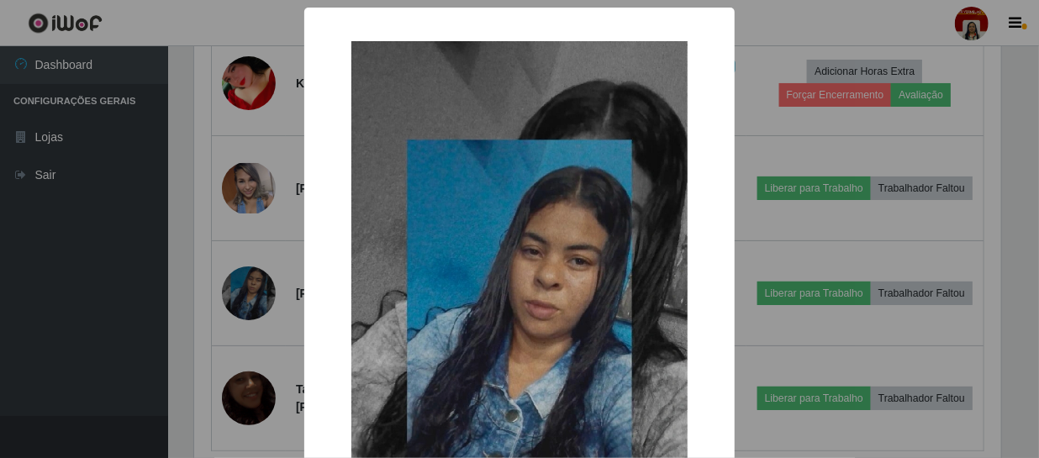
scroll to position [349, 811]
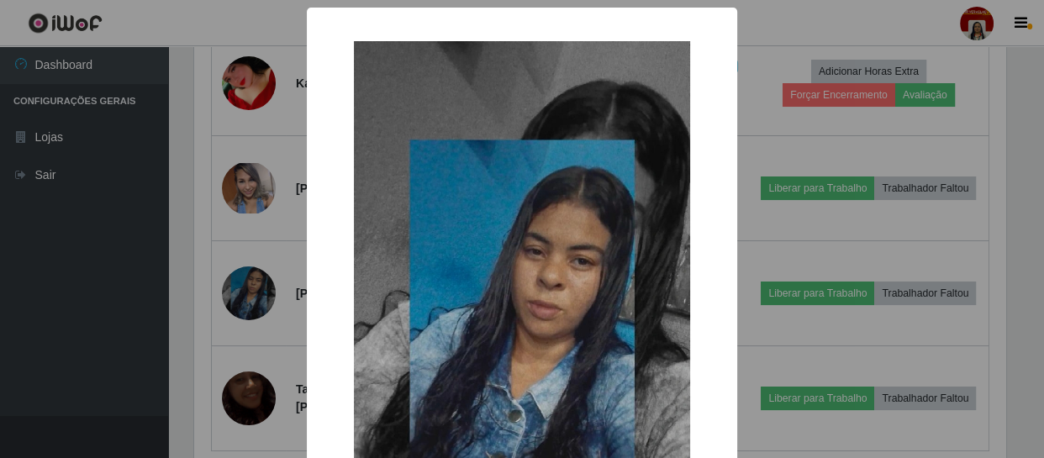
click at [178, 362] on div "× OK Cancel" at bounding box center [522, 229] width 1044 height 458
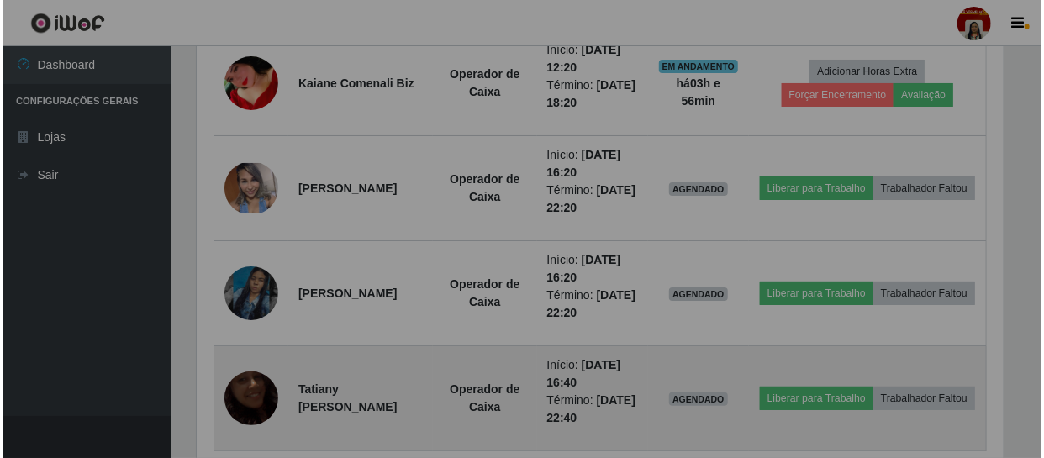
scroll to position [349, 819]
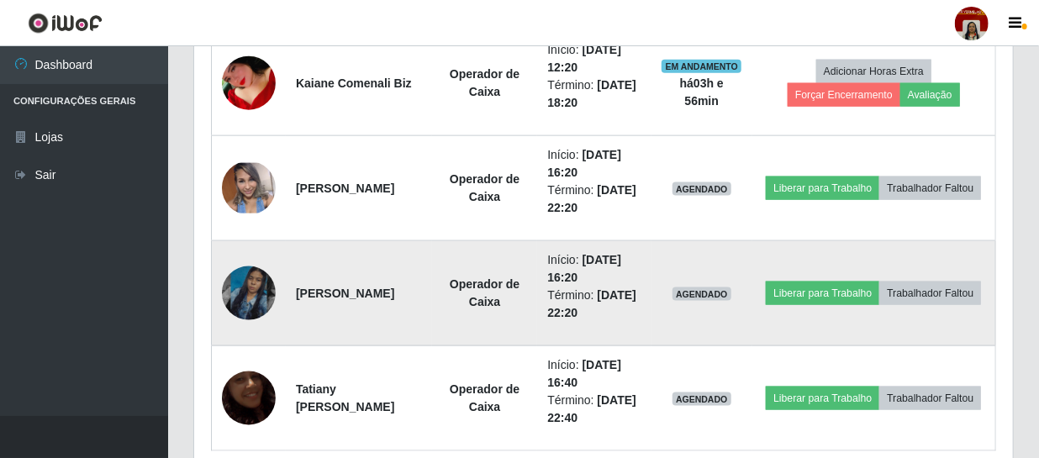
click at [229, 291] on img at bounding box center [249, 293] width 54 height 96
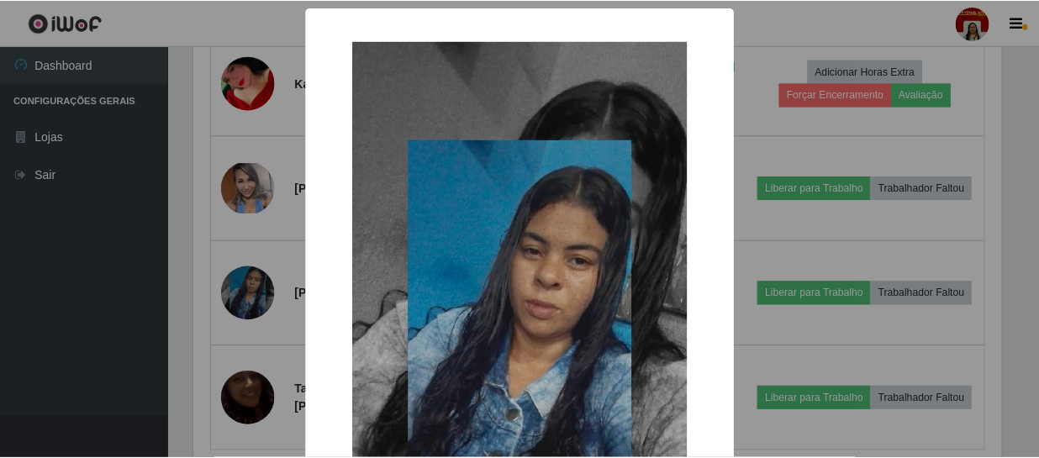
scroll to position [349, 811]
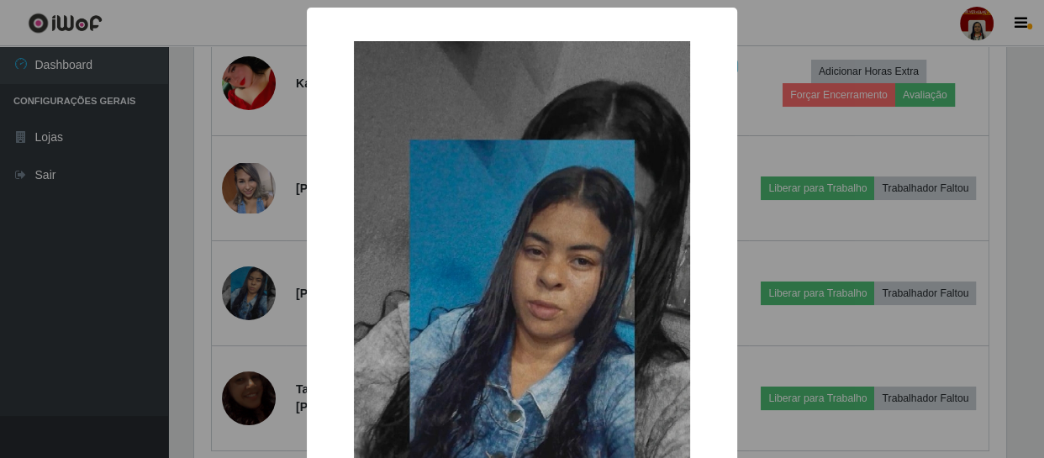
click at [143, 319] on div "× OK Cancel" at bounding box center [522, 229] width 1044 height 458
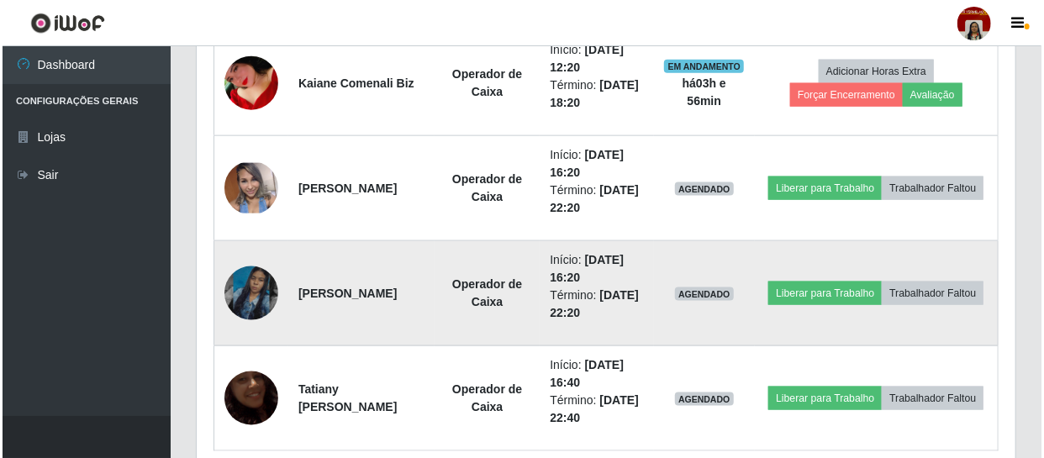
scroll to position [988, 0]
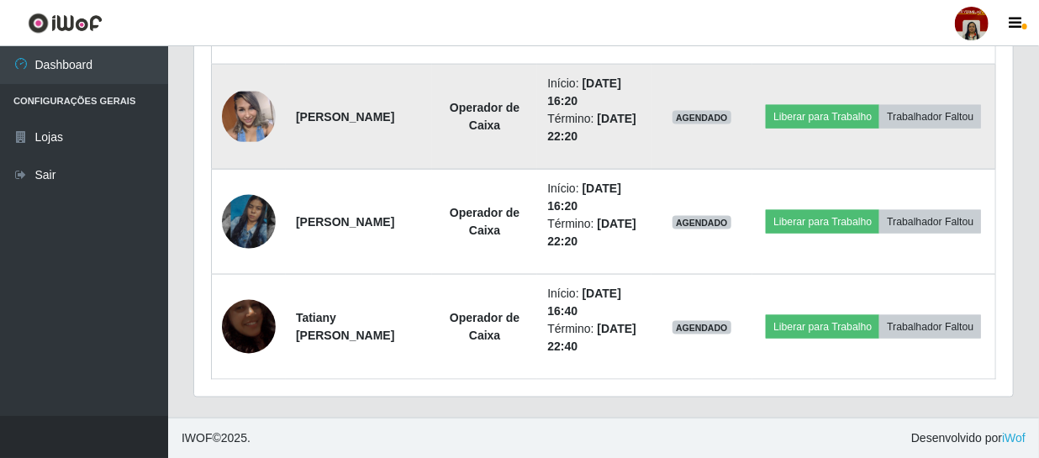
click at [261, 113] on img at bounding box center [249, 117] width 54 height 50
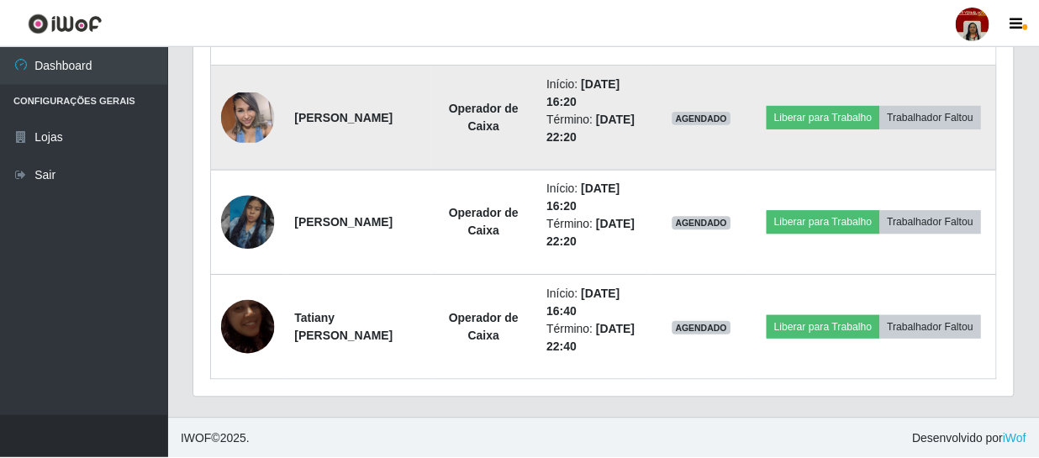
scroll to position [349, 811]
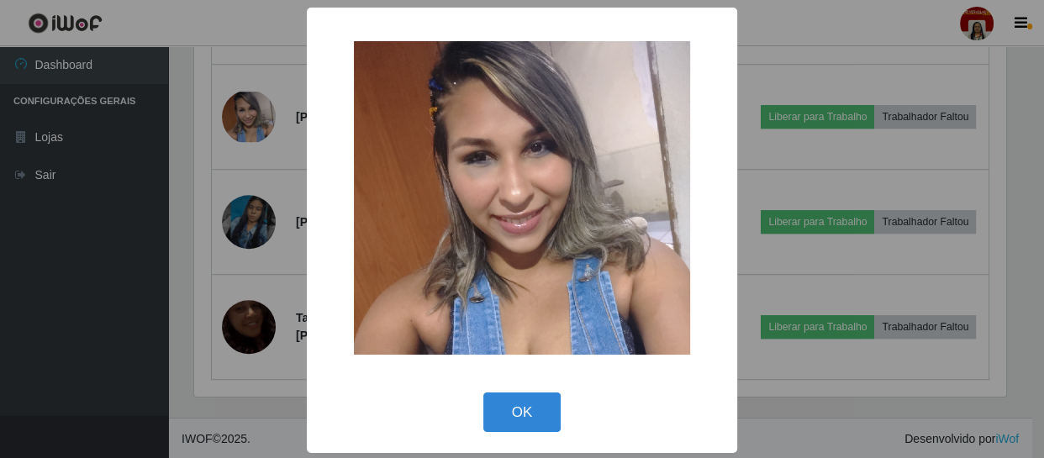
drag, startPoint x: 23, startPoint y: 271, endPoint x: 312, endPoint y: 220, distance: 293.5
click at [79, 250] on div "× OK Cancel" at bounding box center [522, 229] width 1044 height 458
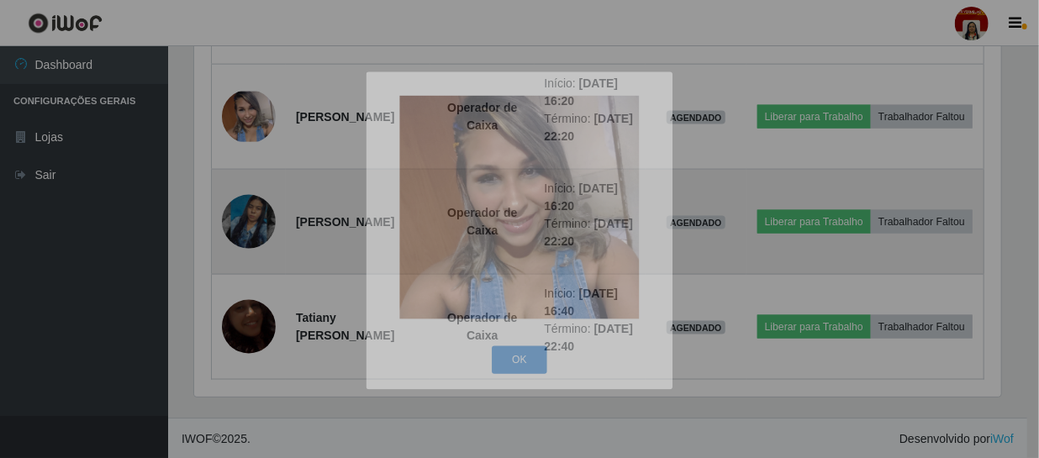
scroll to position [349, 819]
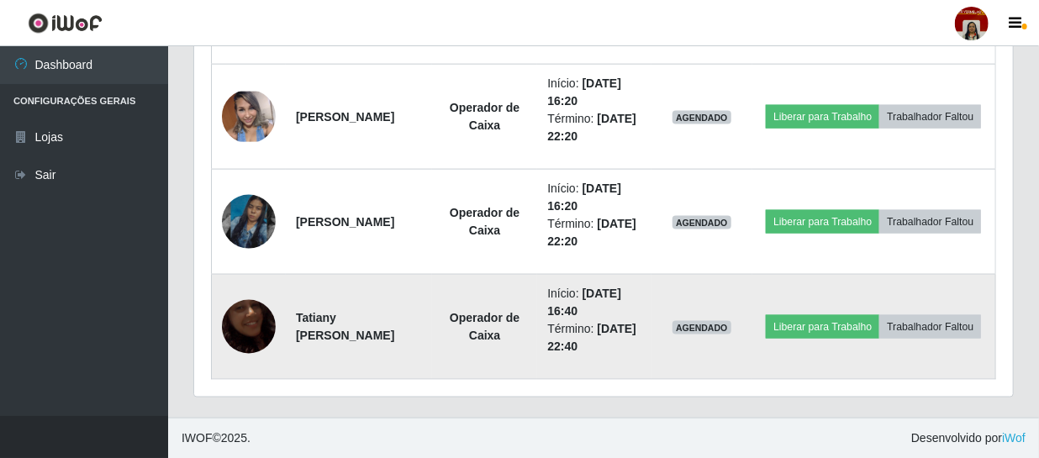
click at [247, 322] on img at bounding box center [249, 327] width 54 height 96
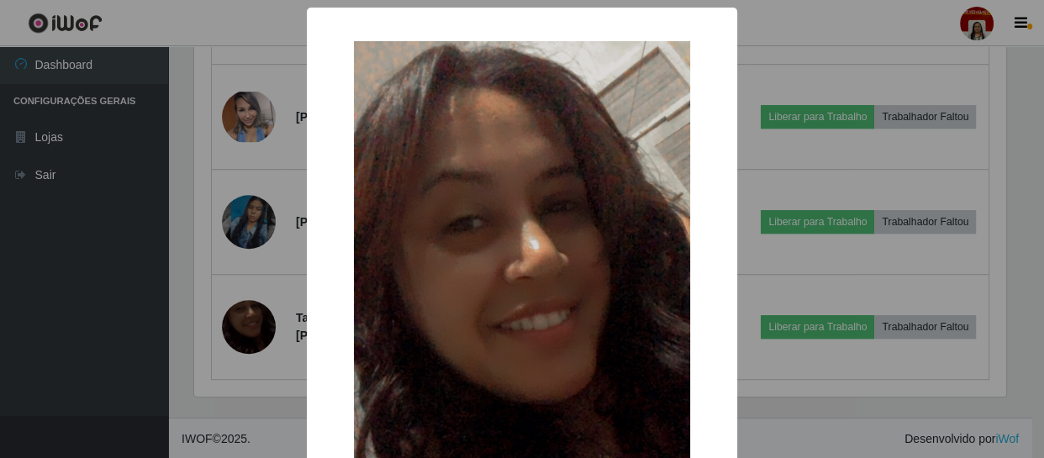
click at [121, 284] on div "× OK Cancel" at bounding box center [522, 229] width 1044 height 458
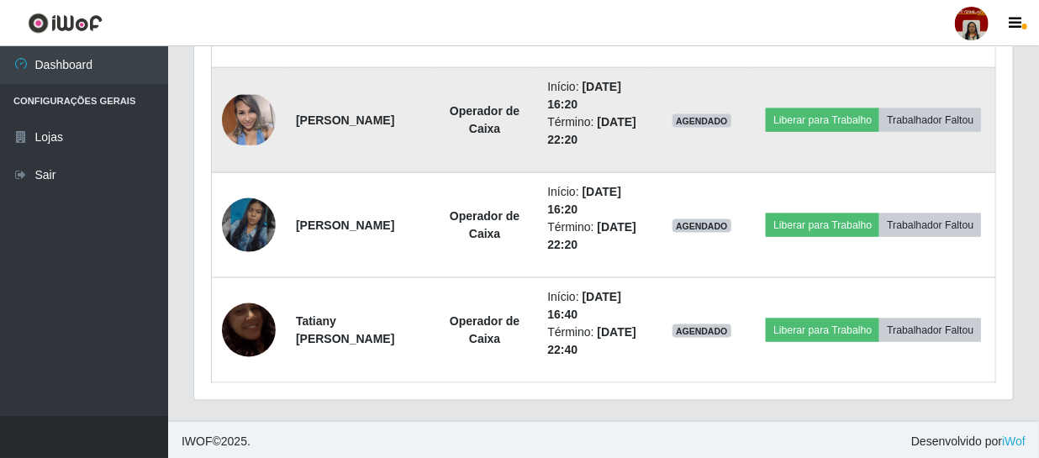
scroll to position [988, 0]
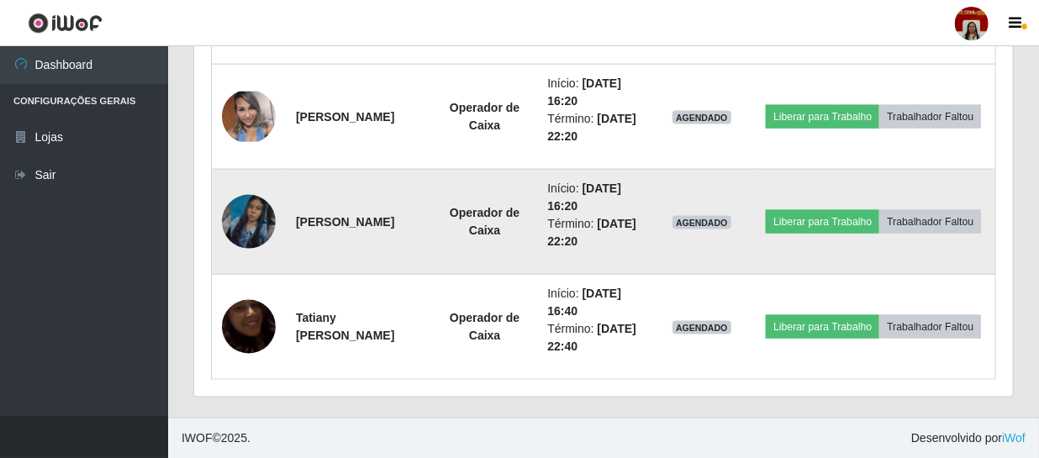
click at [249, 220] on img at bounding box center [249, 222] width 54 height 96
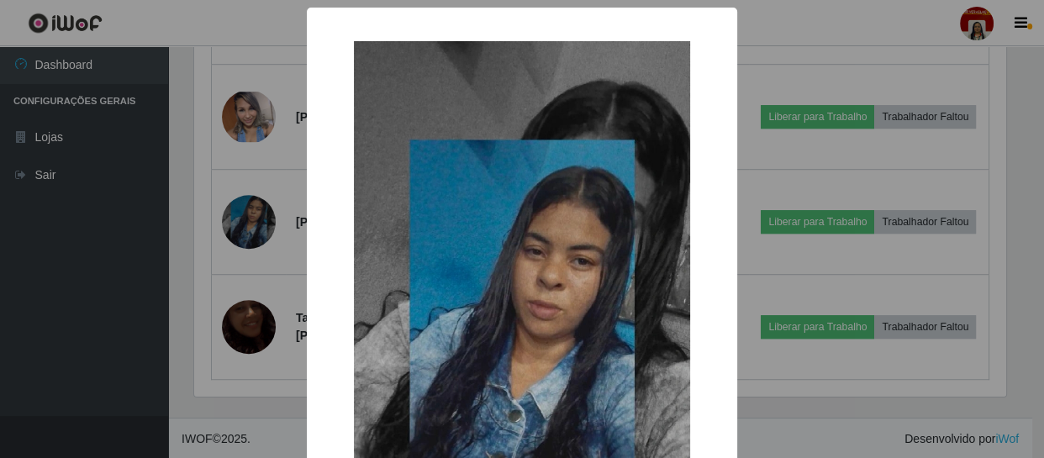
click at [0, 246] on div "× OK Cancel" at bounding box center [522, 229] width 1044 height 458
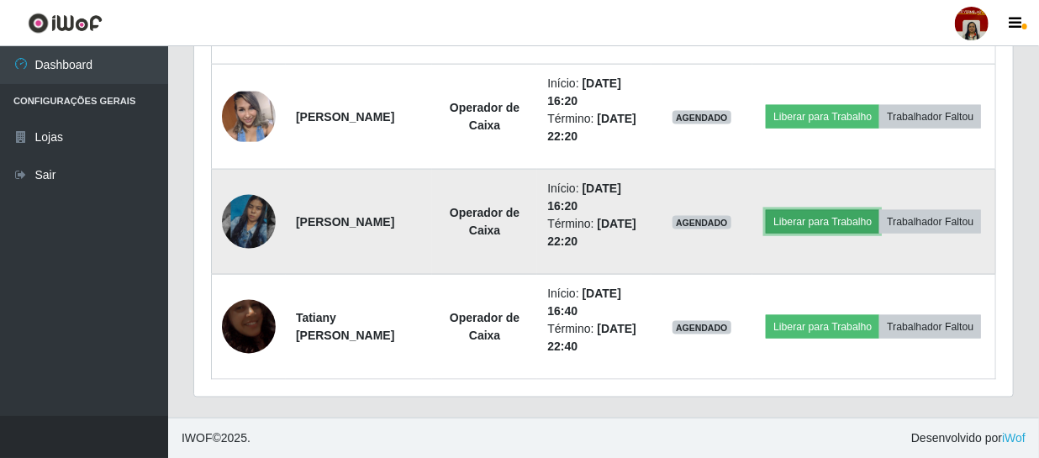
click at [877, 210] on button "Liberar para Trabalho" at bounding box center [822, 222] width 113 height 24
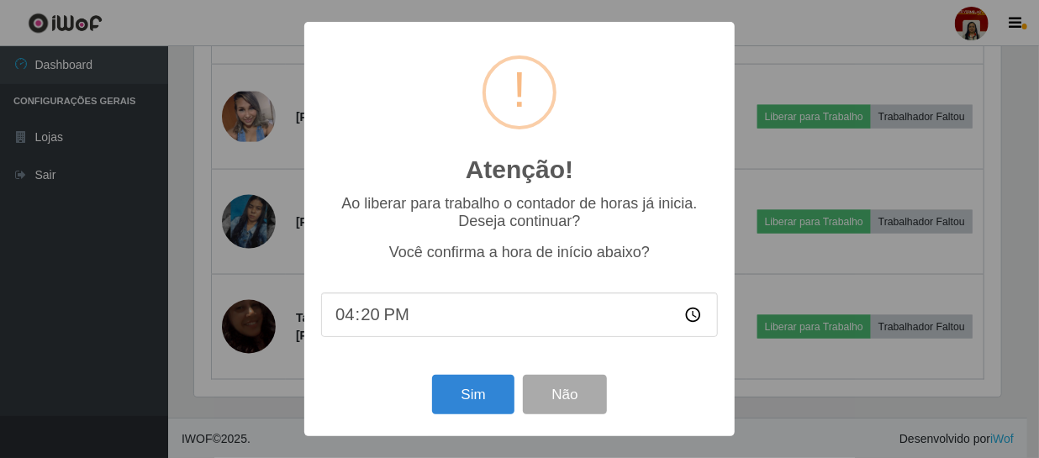
scroll to position [349, 811]
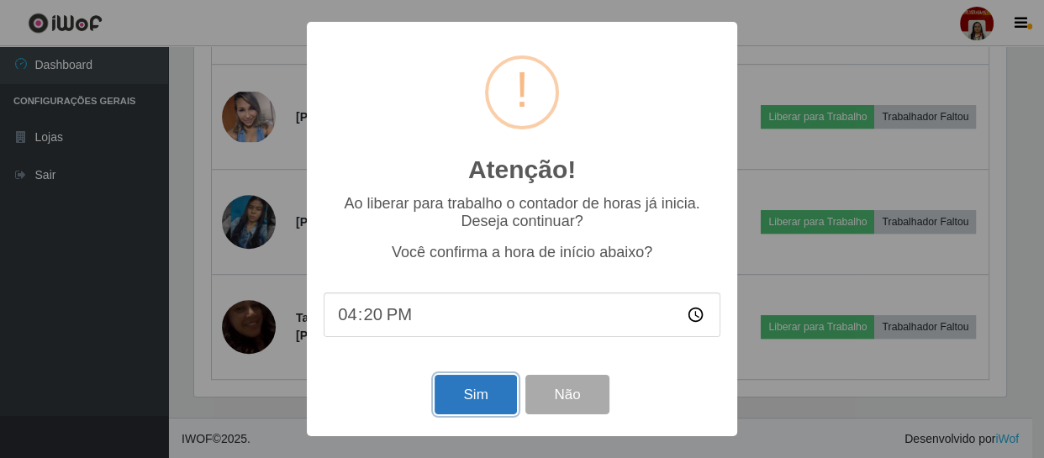
click at [479, 397] on button "Sim" at bounding box center [476, 395] width 82 height 40
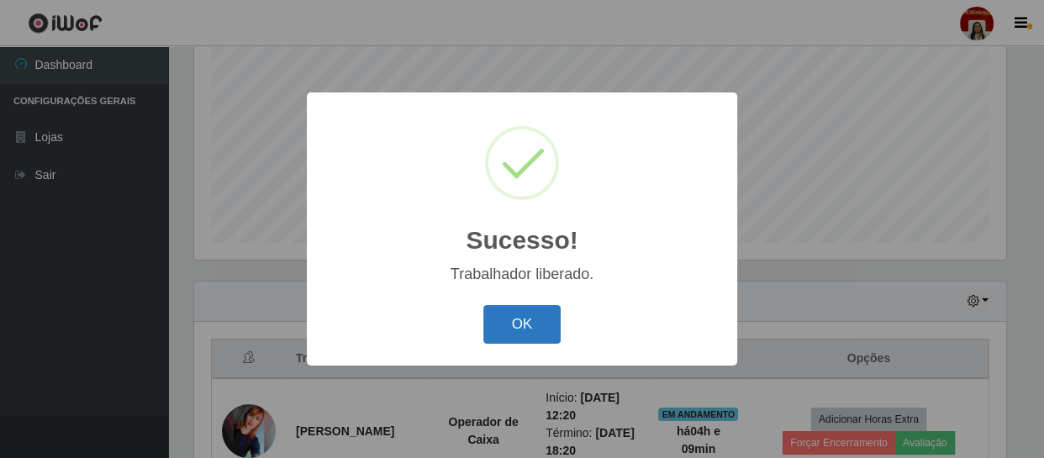
click at [521, 305] on button "OK" at bounding box center [522, 325] width 78 height 40
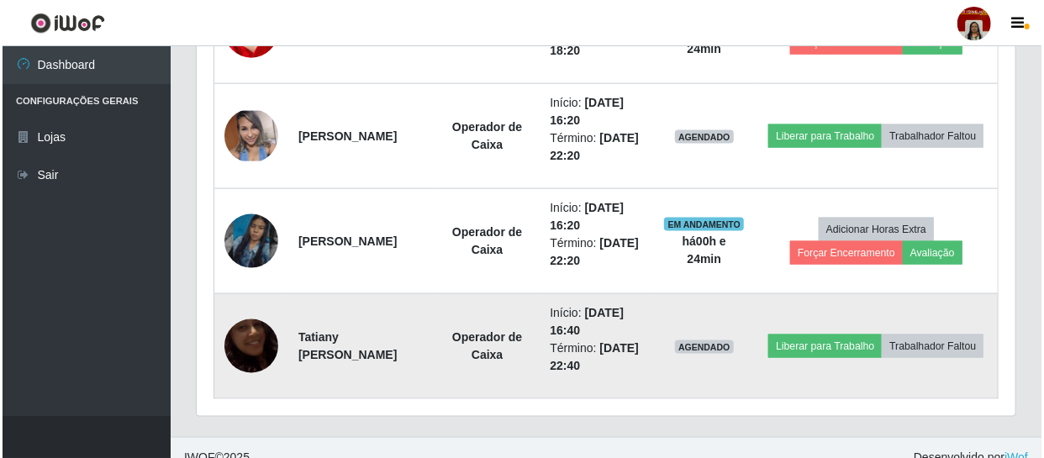
scroll to position [988, 0]
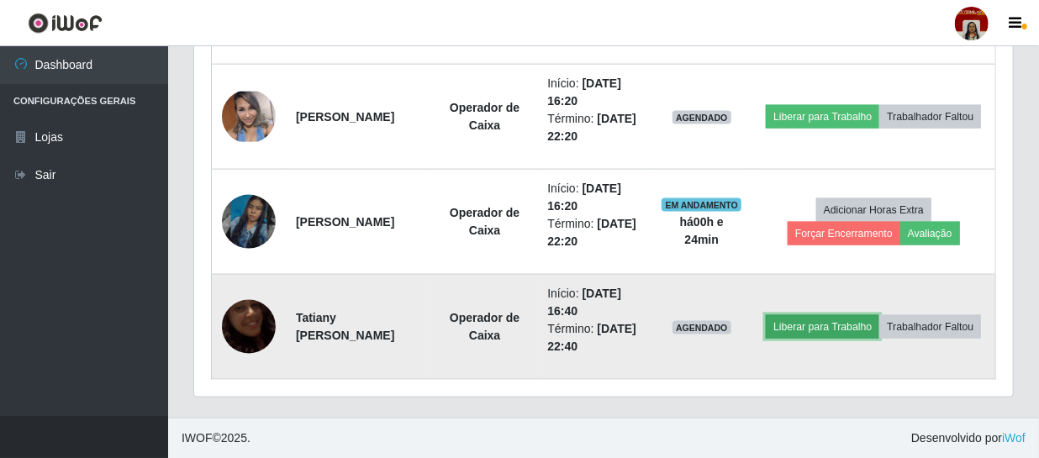
click at [879, 315] on button "Liberar para Trabalho" at bounding box center [822, 327] width 113 height 24
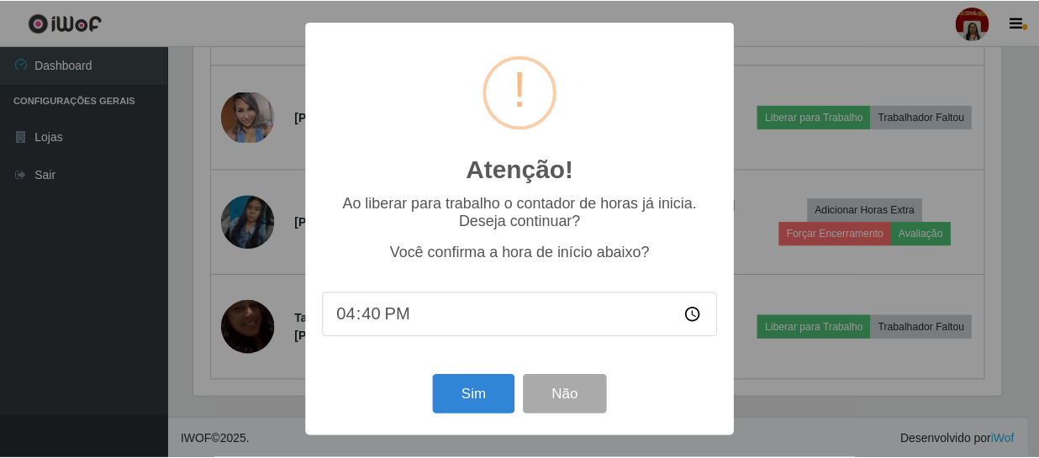
scroll to position [349, 811]
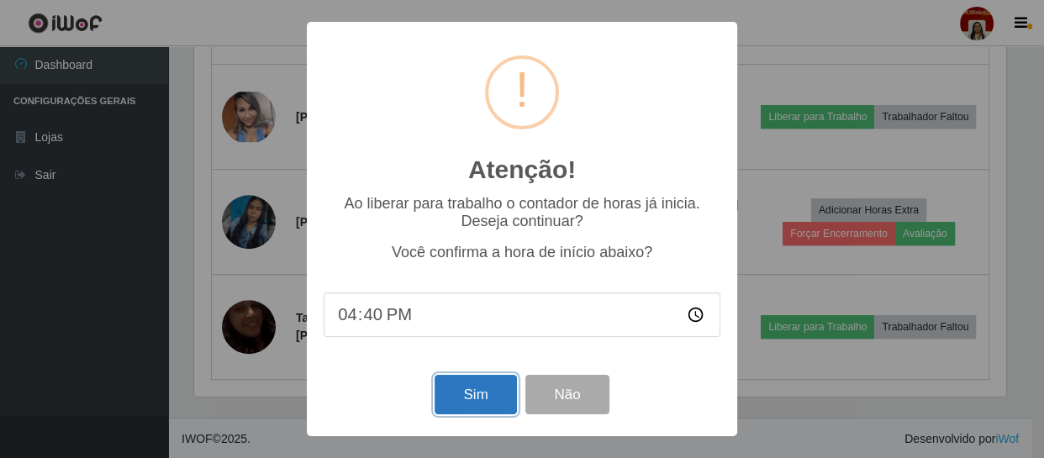
click at [447, 394] on button "Sim" at bounding box center [476, 395] width 82 height 40
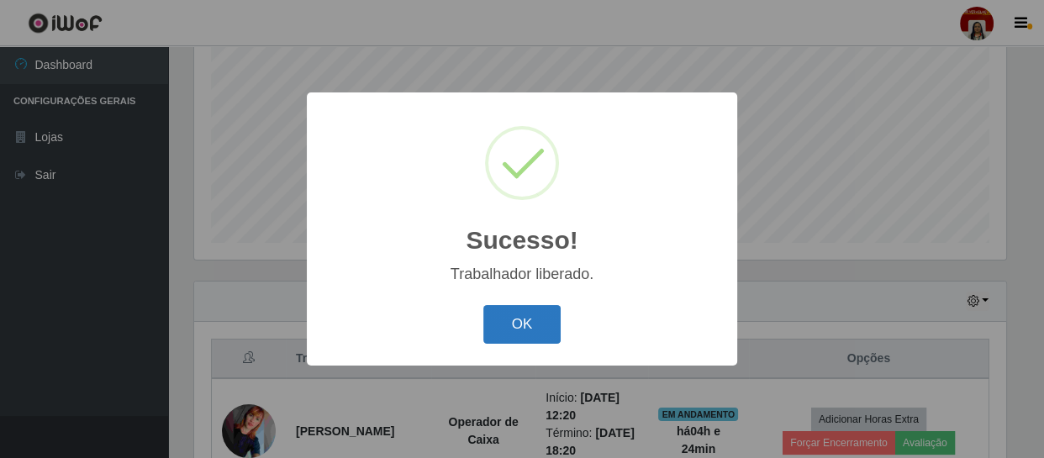
click at [498, 321] on button "OK" at bounding box center [522, 325] width 78 height 40
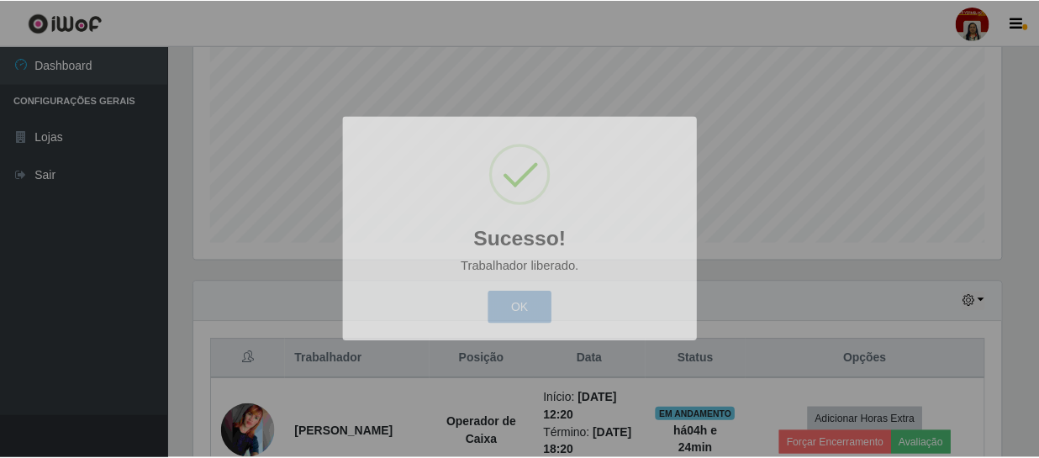
scroll to position [349, 819]
